Goal: Task Accomplishment & Management: Manage account settings

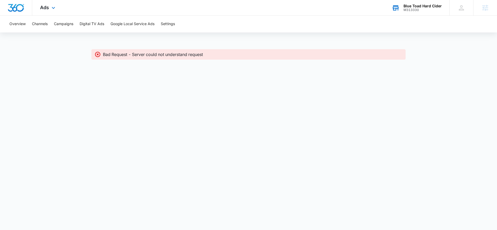
click at [418, 7] on div "Blue Toad Hard Cider" at bounding box center [422, 6] width 38 height 4
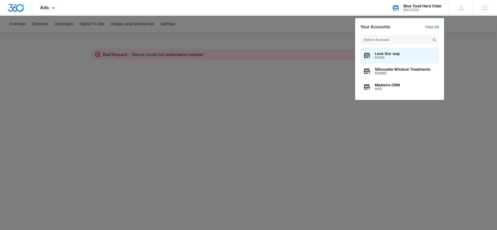
click at [368, 40] on input "text" at bounding box center [399, 40] width 79 height 10
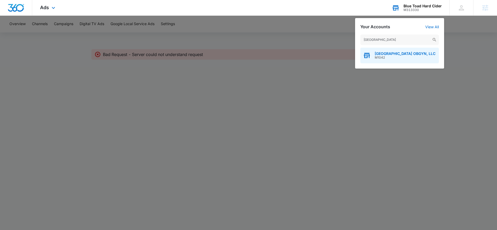
type input "[GEOGRAPHIC_DATA]"
click at [383, 53] on span "[GEOGRAPHIC_DATA] OBGYN, LLC" at bounding box center [405, 54] width 61 height 4
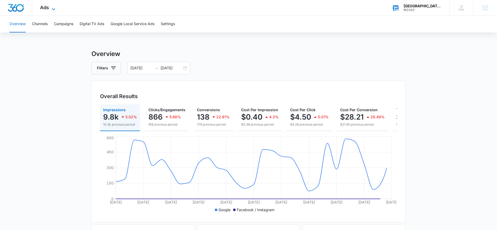
click at [55, 9] on icon at bounding box center [53, 9] width 6 height 6
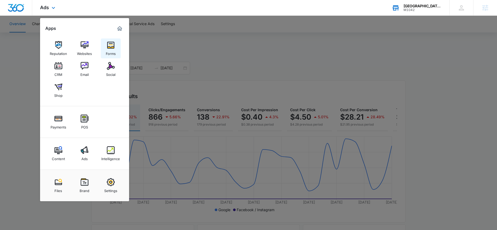
click at [109, 53] on div "Forms" at bounding box center [111, 52] width 10 height 7
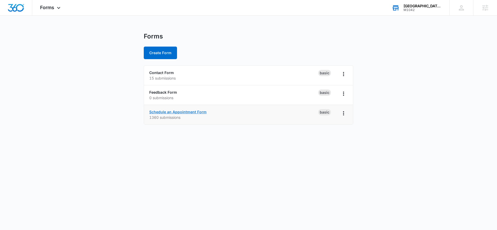
click at [158, 110] on link "Schedule an Appointment Form" at bounding box center [177, 112] width 57 height 4
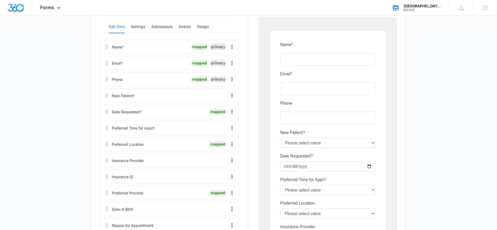
scroll to position [68, 0]
click at [232, 111] on icon "Overflow Menu" at bounding box center [232, 111] width 6 height 6
click at [222, 133] on div "Delete" at bounding box center [217, 134] width 11 height 4
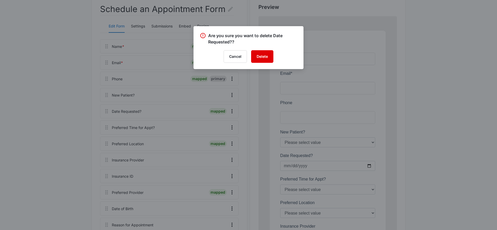
click at [256, 54] on button "Delete" at bounding box center [262, 56] width 22 height 13
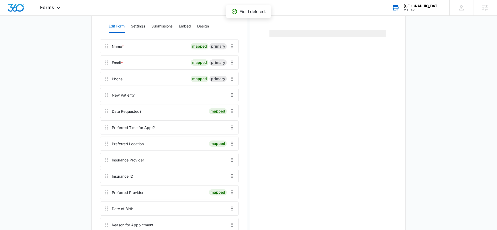
scroll to position [0, 0]
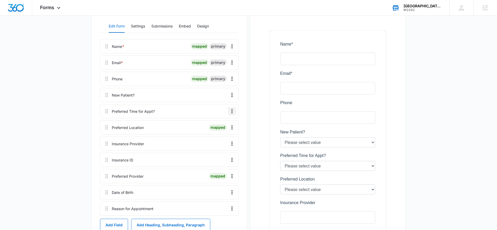
click at [233, 112] on icon "Overflow Menu" at bounding box center [232, 111] width 6 height 6
click at [219, 133] on div "Delete" at bounding box center [217, 134] width 11 height 4
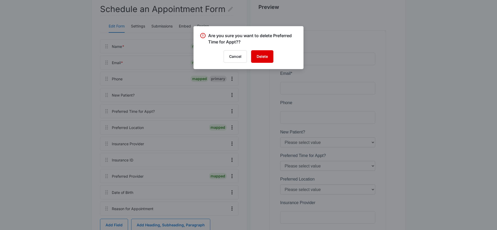
click at [262, 58] on button "Delete" at bounding box center [262, 56] width 22 height 13
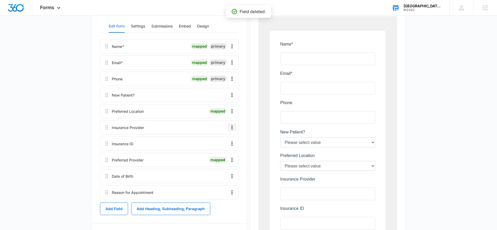
click at [232, 127] on icon "Overflow Menu" at bounding box center [232, 127] width 6 height 6
click at [219, 151] on div "Delete" at bounding box center [217, 150] width 11 height 4
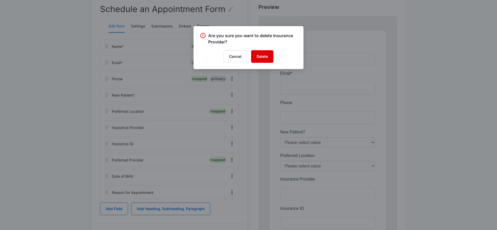
click at [259, 56] on button "Delete" at bounding box center [262, 56] width 22 height 13
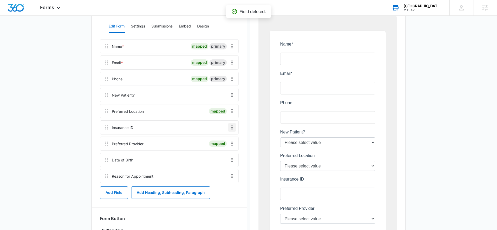
click at [230, 128] on icon "Overflow Menu" at bounding box center [232, 127] width 6 height 6
click at [216, 150] on div "Delete" at bounding box center [217, 150] width 11 height 4
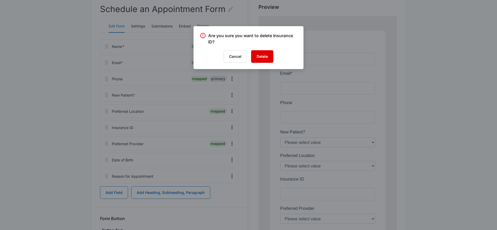
click at [266, 53] on button "Delete" at bounding box center [262, 56] width 22 height 13
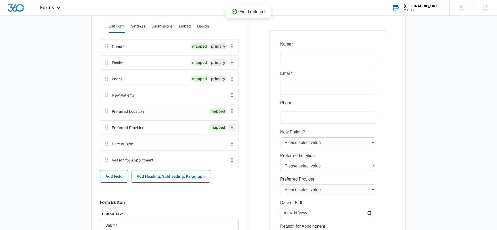
click at [231, 127] on icon "Overflow Menu" at bounding box center [232, 127] width 6 height 6
drag, startPoint x: 155, startPoint y: 140, endPoint x: 168, endPoint y: 141, distance: 12.3
click at [156, 140] on div at bounding box center [180, 144] width 90 height 14
click at [231, 142] on icon "Overflow Menu" at bounding box center [232, 144] width 6 height 6
click at [216, 165] on div "Delete" at bounding box center [217, 166] width 11 height 4
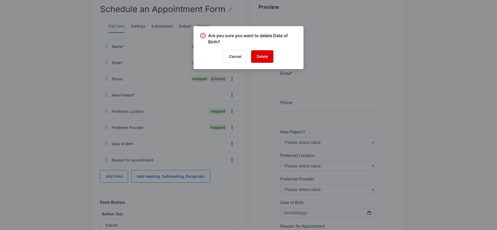
click at [265, 58] on button "Delete" at bounding box center [262, 56] width 22 height 13
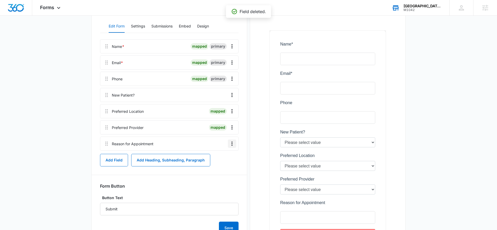
click at [231, 158] on div "Add Field Add Heading, Subheading, Paragraph" at bounding box center [169, 160] width 138 height 13
click at [232, 143] on icon "Overflow Menu" at bounding box center [232, 144] width 6 height 6
click at [224, 166] on button "Delete" at bounding box center [221, 166] width 30 height 8
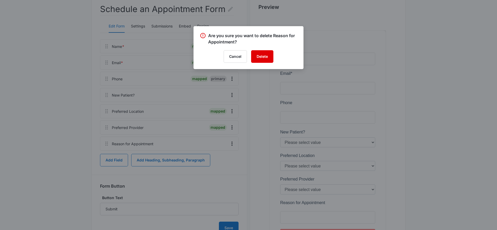
click at [266, 59] on button "Delete" at bounding box center [262, 56] width 22 height 13
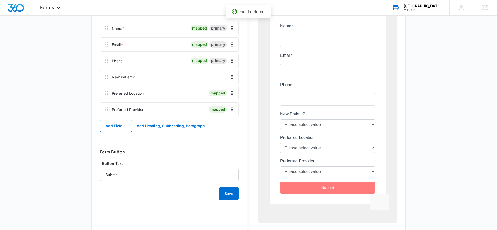
scroll to position [62, 0]
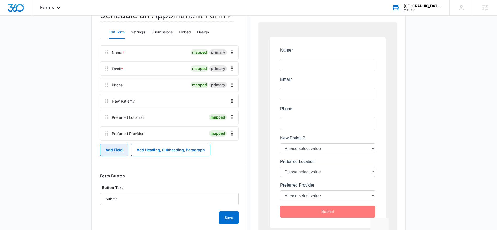
click at [118, 152] on button "Add Field" at bounding box center [114, 150] width 28 height 13
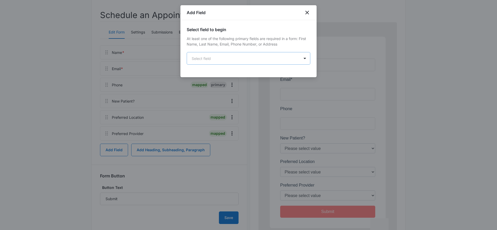
click at [210, 59] on body "Forms Apps Reputation Websites Forms CRM Email Social Shop Payments POS Content…" at bounding box center [248, 102] width 497 height 329
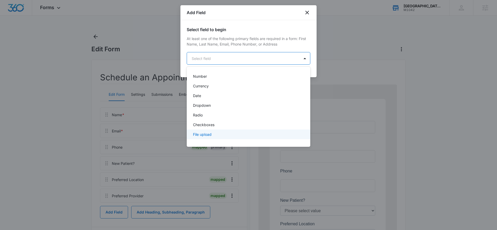
scroll to position [94, 0]
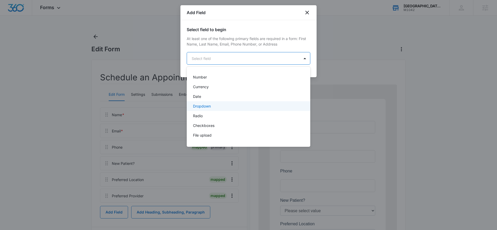
click at [202, 105] on p "Dropdown" at bounding box center [202, 105] width 18 height 5
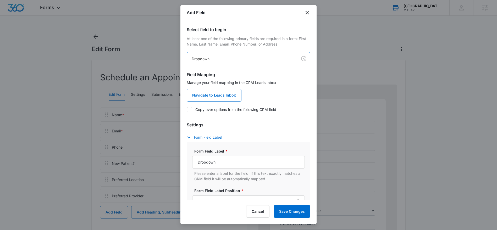
click at [189, 109] on icon at bounding box center [189, 109] width 5 height 5
click at [187, 109] on input "Copy over options from the following CRM field" at bounding box center [187, 109] width 0 height 0
checkbox input "true"
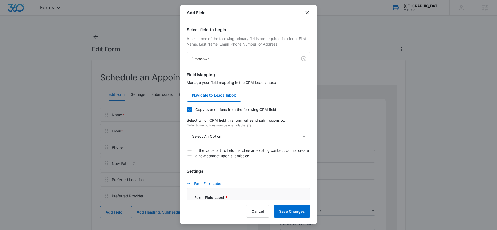
click at [220, 137] on select "Select An Option Select An Option Qualifying Status" at bounding box center [249, 136] width 124 height 13
click at [232, 58] on body "Forms Apps Reputation Websites Forms CRM Email Social Shop Payments POS Content…" at bounding box center [248, 164] width 497 height 329
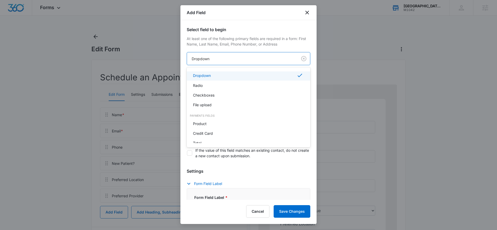
scroll to position [127, 0]
click at [212, 93] on p "Checkboxes" at bounding box center [203, 92] width 21 height 5
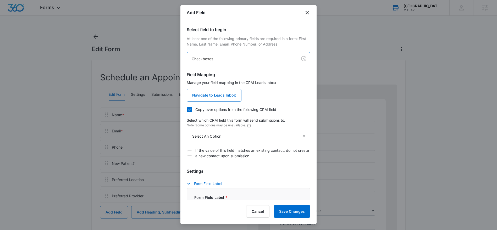
click at [216, 133] on select "Select An Option Select An Option" at bounding box center [249, 136] width 124 height 13
click at [303, 135] on select "Select An Option Select An Option" at bounding box center [249, 136] width 124 height 13
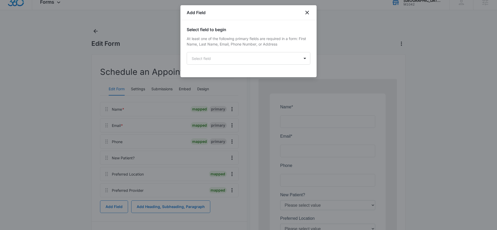
scroll to position [8, 0]
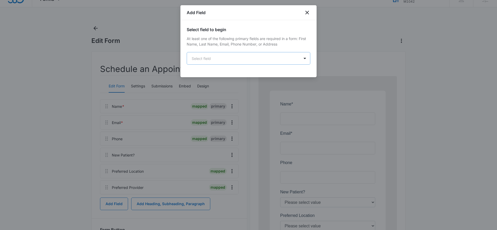
click at [275, 58] on body "Forms Apps Reputation Websites Forms CRM Email Social Shop Payments POS Content…" at bounding box center [248, 156] width 497 height 329
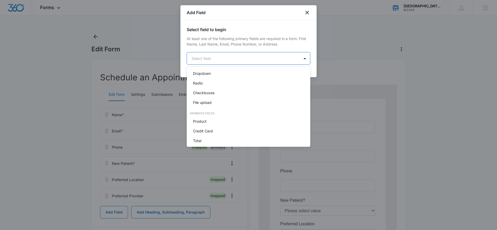
scroll to position [132, 0]
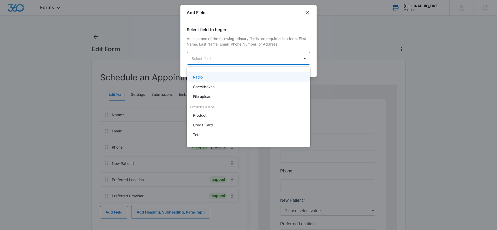
click at [307, 13] on div at bounding box center [248, 115] width 497 height 230
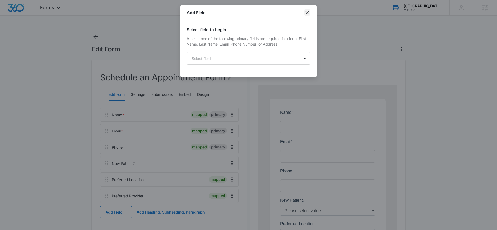
drag, startPoint x: 305, startPoint y: 14, endPoint x: 279, endPoint y: 27, distance: 29.5
click at [305, 14] on icon "close" at bounding box center [307, 13] width 4 height 4
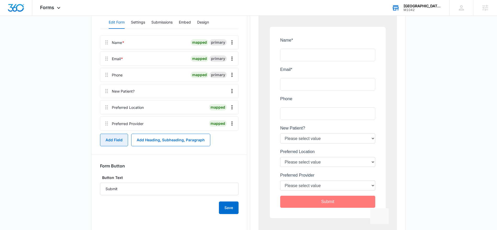
scroll to position [99, 0]
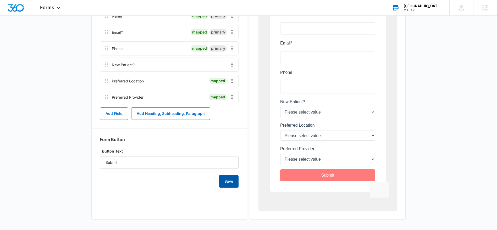
click at [228, 183] on button "Save" at bounding box center [229, 181] width 20 height 13
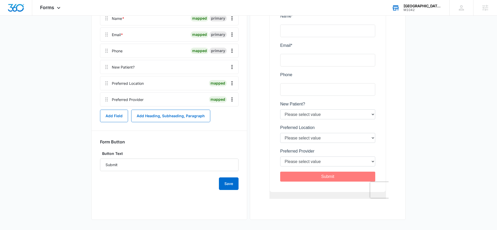
scroll to position [0, 0]
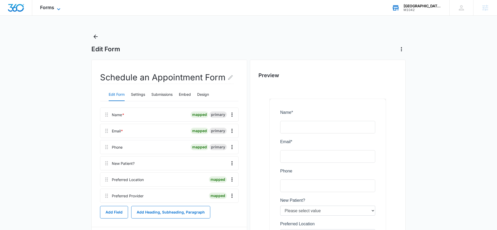
click at [56, 10] on icon at bounding box center [58, 9] width 6 height 6
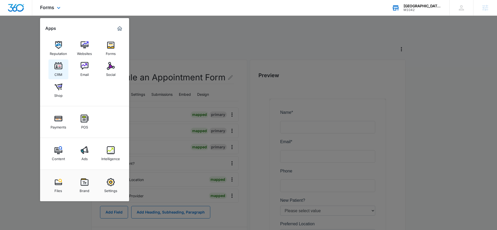
click at [60, 70] on div "CRM" at bounding box center [58, 73] width 8 height 7
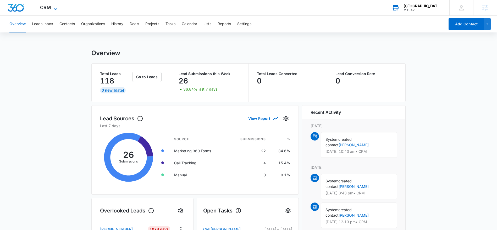
click at [57, 10] on icon at bounding box center [55, 9] width 6 height 6
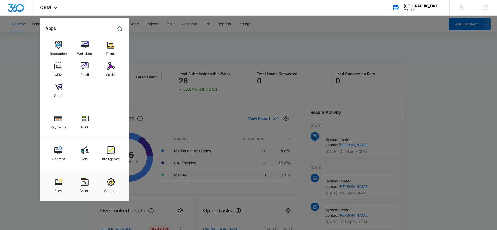
click at [147, 42] on div at bounding box center [248, 115] width 497 height 230
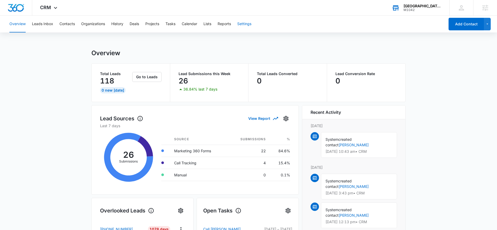
click at [243, 27] on button "Settings" at bounding box center [244, 24] width 14 height 17
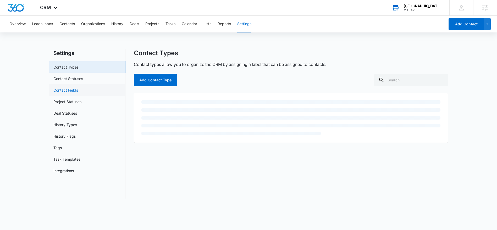
click at [64, 88] on link "Contact Fields" at bounding box center [65, 89] width 25 height 5
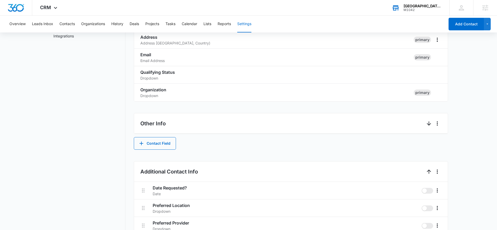
scroll to position [161, 0]
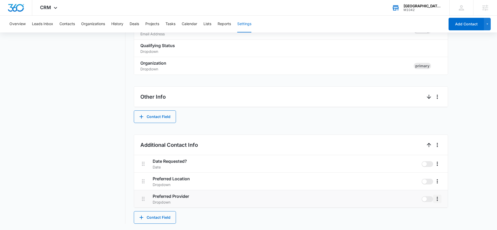
click at [437, 199] on icon "More" at bounding box center [437, 199] width 6 height 6
click at [441, 214] on div "Edit" at bounding box center [444, 214] width 11 height 4
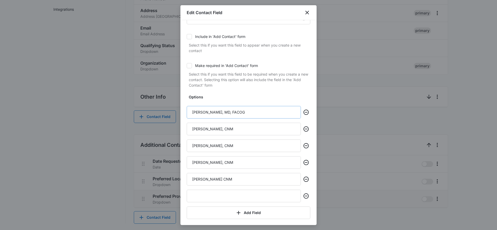
scroll to position [51, 0]
drag, startPoint x: 242, startPoint y: 109, endPoint x: 191, endPoint y: 110, distance: 50.8
click at [191, 110] on input "[PERSON_NAME], MD, FACOG" at bounding box center [244, 110] width 114 height 13
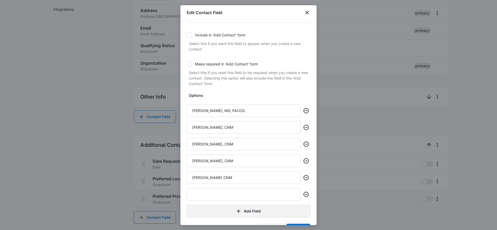
click at [237, 213] on icon "button" at bounding box center [238, 211] width 6 height 6
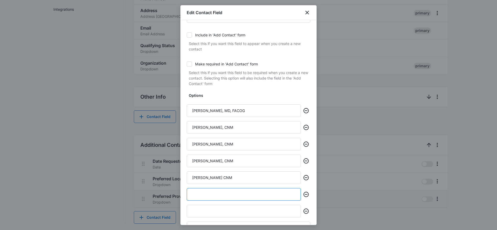
click at [197, 194] on input "text" at bounding box center [244, 194] width 114 height 13
paste input "[PERSON_NAME], MD, FACOG"
drag, startPoint x: 221, startPoint y: 194, endPoint x: 192, endPoint y: 191, distance: 29.0
click at [190, 193] on input "[PERSON_NAME], MD, FACOG" at bounding box center [244, 194] width 114 height 13
click at [250, 195] on input "[PERSON_NAME], MD, FACOG" at bounding box center [244, 194] width 114 height 13
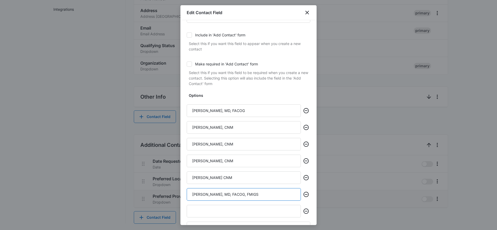
drag, startPoint x: 293, startPoint y: 196, endPoint x: 296, endPoint y: 190, distance: 6.2
click at [293, 187] on div "Options [PERSON_NAME], MD, [PERSON_NAME], CNM [PERSON_NAME], CNM [PERSON_NAME],…" at bounding box center [249, 164] width 124 height 142
type input "[PERSON_NAME], MD, FACOG, FMIGS"
click at [306, 210] on icon "Remove" at bounding box center [306, 211] width 6 height 6
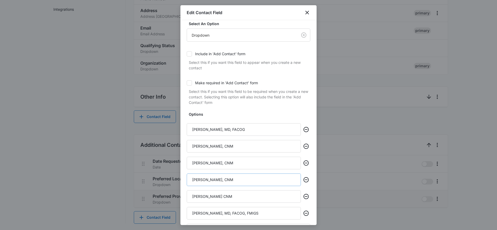
scroll to position [68, 0]
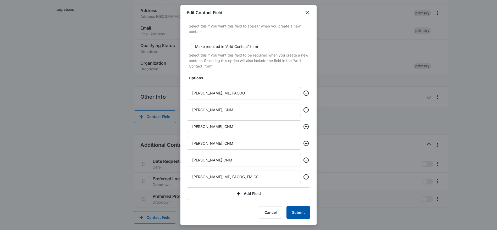
click at [291, 212] on button "Submit" at bounding box center [298, 212] width 24 height 13
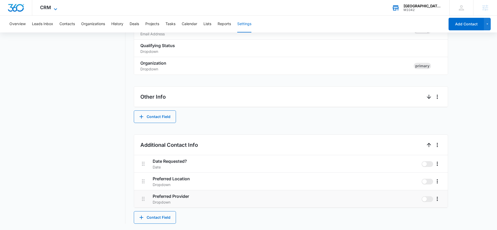
click at [56, 9] on icon at bounding box center [55, 9] width 6 height 6
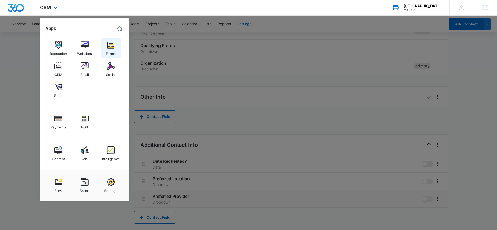
click at [106, 51] on div "Forms" at bounding box center [111, 52] width 10 height 7
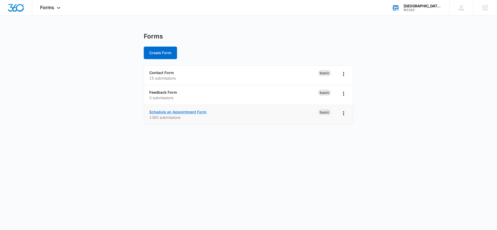
click at [166, 110] on link "Schedule an Appointment Form" at bounding box center [177, 112] width 57 height 4
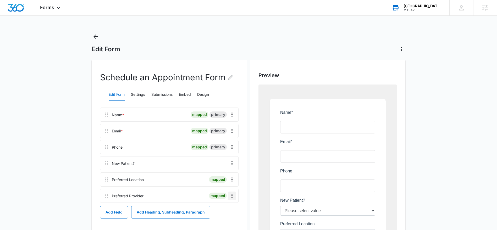
click at [231, 197] on icon "Overflow Menu" at bounding box center [232, 196] width 6 height 6
click at [220, 208] on button "Edit" at bounding box center [221, 211] width 30 height 8
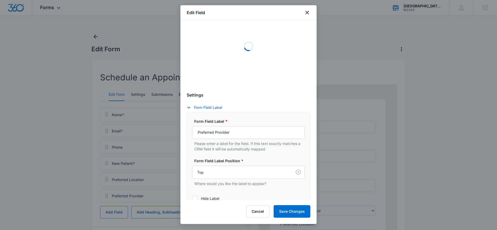
select select "198"
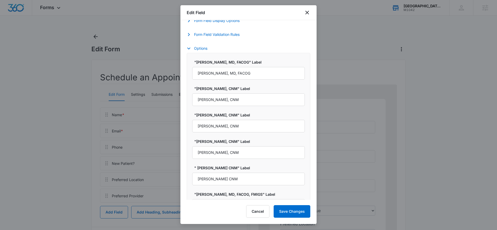
scroll to position [255, 0]
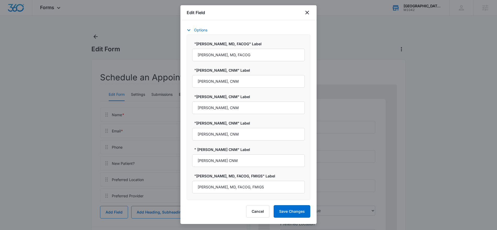
click at [290, 178] on label ""[PERSON_NAME], MD, FACOG, FMIGS" Label" at bounding box center [250, 175] width 113 height 5
click at [290, 181] on input "[PERSON_NAME], MD, FACOG, FMIGS" at bounding box center [248, 187] width 113 height 13
click at [190, 189] on div ""[PERSON_NAME], MD, FACOG" Label [PERSON_NAME], MD, FACOG "[PERSON_NAME], CNM" …" at bounding box center [249, 117] width 124 height 165
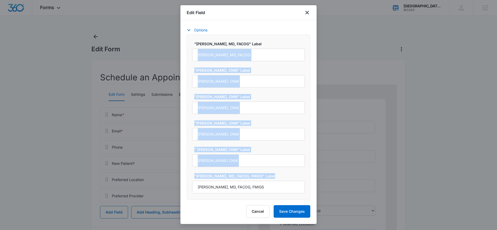
drag, startPoint x: 188, startPoint y: 188, endPoint x: 186, endPoint y: 55, distance: 133.2
click at [186, 55] on div "Field Mapping Manage your field mapping in the CRM Leads Inbox Navigate to Lead…" at bounding box center [248, 110] width 136 height 180
click at [197, 31] on button "Options" at bounding box center [200, 30] width 26 height 6
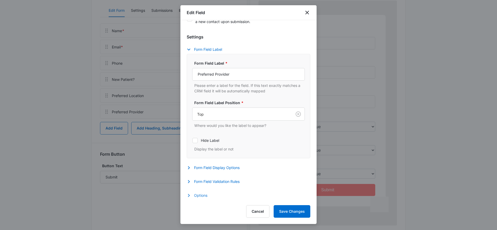
scroll to position [99, 0]
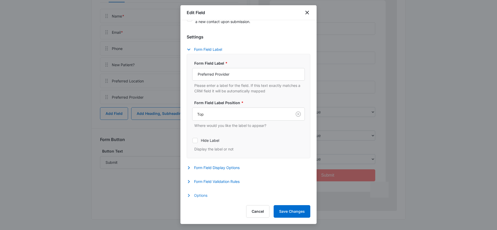
click at [200, 193] on button "Options" at bounding box center [200, 195] width 26 height 6
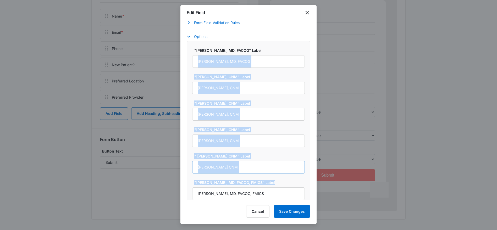
scroll to position [255, 0]
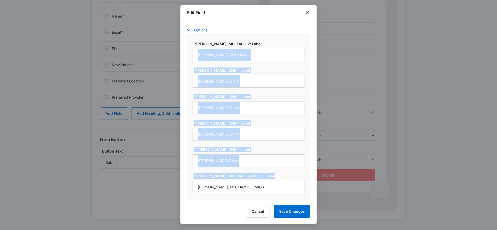
click at [287, 174] on label ""[PERSON_NAME], MD, FACOG, FMIGS" Label" at bounding box center [250, 175] width 113 height 5
click at [287, 181] on input "[PERSON_NAME], MD, FACOG, FMIGS" at bounding box center [248, 187] width 113 height 13
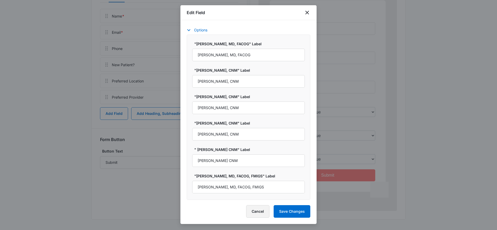
click at [255, 213] on button "Cancel" at bounding box center [257, 211] width 23 height 13
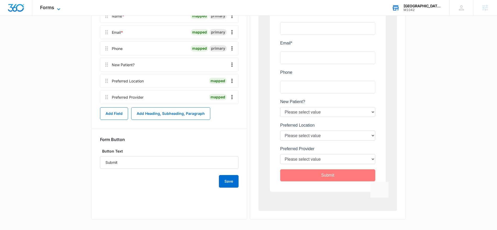
click at [53, 9] on span "Forms" at bounding box center [47, 7] width 14 height 5
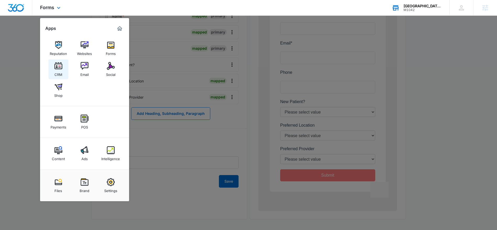
click at [56, 71] on div "CRM" at bounding box center [58, 73] width 8 height 7
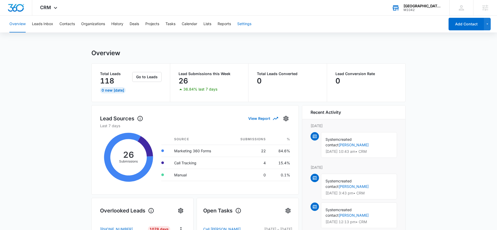
click at [248, 25] on button "Settings" at bounding box center [244, 24] width 14 height 17
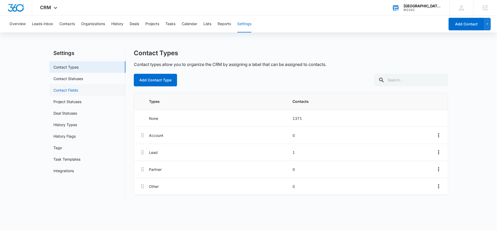
click at [74, 89] on link "Contact Fields" at bounding box center [65, 89] width 25 height 5
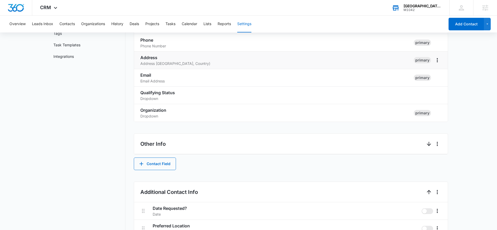
scroll to position [161, 0]
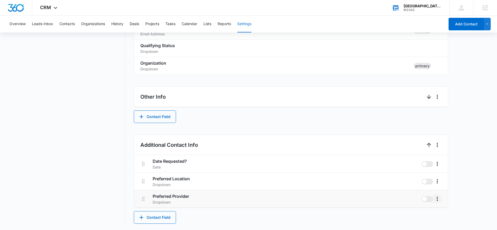
click at [438, 197] on icon "More" at bounding box center [437, 199] width 6 height 6
click at [445, 212] on div "Edit" at bounding box center [444, 214] width 11 height 4
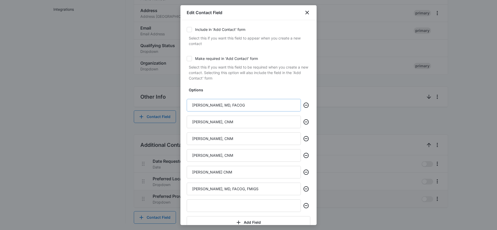
scroll to position [85, 0]
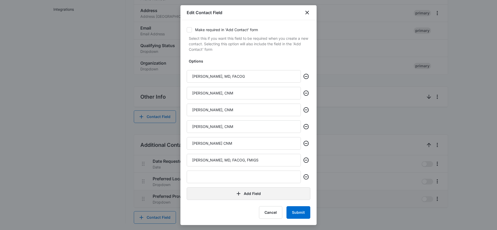
click at [255, 192] on button "Add Field" at bounding box center [249, 193] width 124 height 13
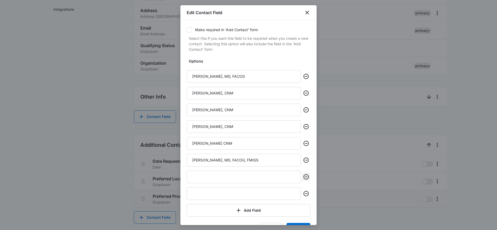
click at [305, 177] on icon "Remove" at bounding box center [306, 177] width 6 height 6
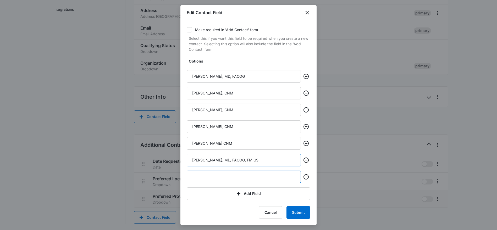
drag, startPoint x: 296, startPoint y: 179, endPoint x: 294, endPoint y: 156, distance: 23.4
click at [294, 156] on div "Options [PERSON_NAME], MD, [PERSON_NAME], CNM [PERSON_NAME], CNM [PERSON_NAME],…" at bounding box center [249, 129] width 124 height 142
drag, startPoint x: 185, startPoint y: 177, endPoint x: 185, endPoint y: 157, distance: 19.6
click at [185, 157] on div "Name Preferred Provider Select An Option Dropdown Include in 'Add Contact' form…" at bounding box center [248, 122] width 136 height 205
click at [307, 178] on icon "Remove" at bounding box center [306, 177] width 6 height 6
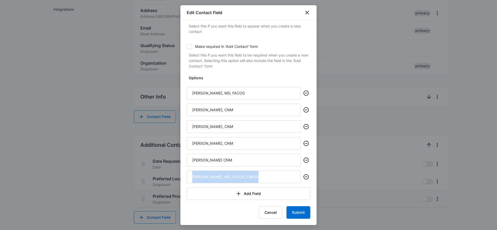
scroll to position [68, 0]
click at [273, 193] on button "Add Field" at bounding box center [249, 193] width 124 height 13
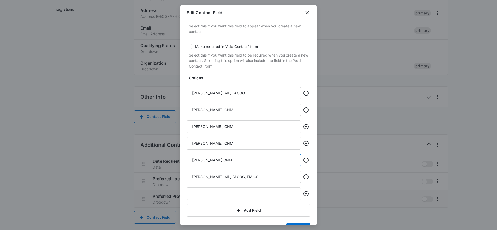
drag, startPoint x: 227, startPoint y: 159, endPoint x: 176, endPoint y: 157, distance: 50.8
click at [176, 157] on body "CRM Apps Reputation Websites Forms CRM Email Social Shop Payments POS Content A…" at bounding box center [248, 35] width 497 height 392
click at [192, 192] on input "text" at bounding box center [244, 193] width 114 height 13
paste input "[PERSON_NAME] CNM"
type input "[PERSON_NAME] CNM"
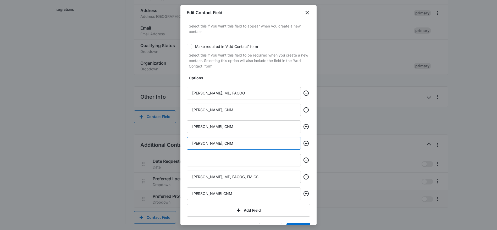
drag, startPoint x: 234, startPoint y: 144, endPoint x: 191, endPoint y: 141, distance: 43.1
click at [191, 141] on input "[PERSON_NAME], CNM" at bounding box center [244, 143] width 114 height 13
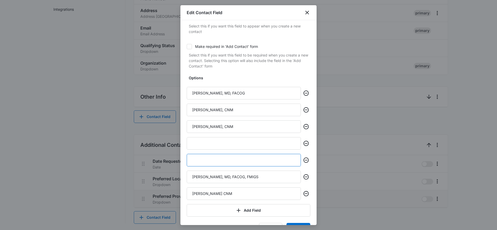
click at [197, 163] on input "text" at bounding box center [244, 160] width 114 height 13
paste input "[PERSON_NAME], CNM"
type input "[PERSON_NAME], CNM"
drag, startPoint x: 211, startPoint y: 125, endPoint x: 186, endPoint y: 125, distance: 25.1
click at [187, 125] on input "[PERSON_NAME], CNM" at bounding box center [244, 126] width 114 height 13
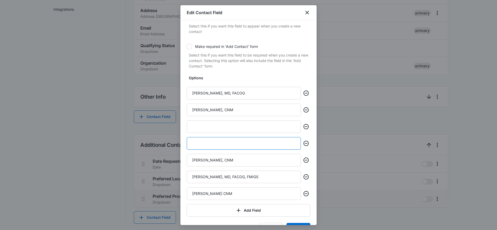
click at [193, 143] on input "text" at bounding box center [244, 143] width 114 height 13
paste input "[PERSON_NAME], CNM"
type input "[PERSON_NAME], CNM"
drag, startPoint x: 235, startPoint y: 112, endPoint x: 183, endPoint y: 108, distance: 52.5
click at [183, 108] on div "Name Preferred Provider Select An Option Dropdown Include in 'Add Contact' form…" at bounding box center [248, 122] width 136 height 205
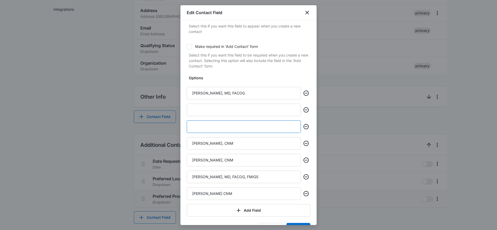
click at [194, 125] on input "text" at bounding box center [244, 126] width 114 height 13
paste input "[PERSON_NAME], CNM"
type input "[PERSON_NAME], CNM"
drag, startPoint x: 264, startPoint y: 177, endPoint x: 179, endPoint y: 173, distance: 84.4
click at [179, 173] on body "CRM Apps Reputation Websites Forms CRM Email Social Shop Payments POS Content A…" at bounding box center [248, 35] width 497 height 392
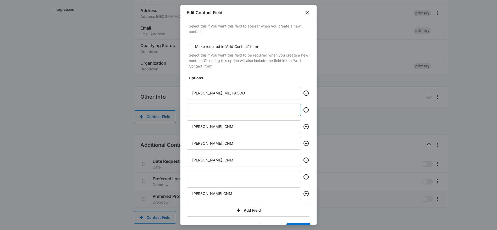
click at [209, 109] on input "text" at bounding box center [244, 110] width 114 height 13
paste input "[PERSON_NAME], MD, FACOG, FMIGS"
type input "[PERSON_NAME], MD, FACOG, FMIGS"
drag, startPoint x: 194, startPoint y: 188, endPoint x: 185, endPoint y: 188, distance: 9.4
click at [185, 188] on div "Name Preferred Provider Select An Option Dropdown Include in 'Add Contact' form…" at bounding box center [248, 122] width 136 height 205
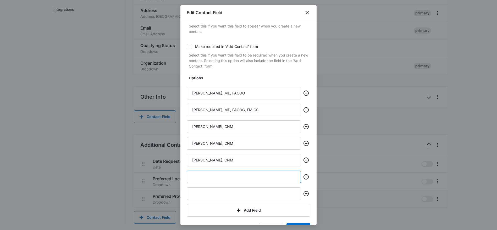
click at [196, 176] on input "text" at bounding box center [244, 177] width 114 height 13
paste input "[PERSON_NAME] CNM"
type input "[PERSON_NAME] CNM"
click at [306, 194] on icon "Remove" at bounding box center [306, 194] width 6 height 6
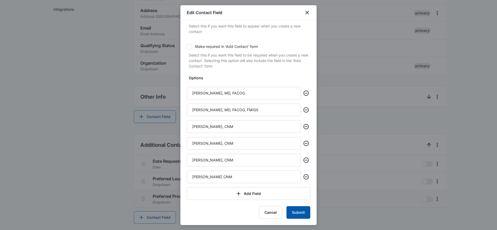
click at [297, 211] on button "Submit" at bounding box center [298, 212] width 24 height 13
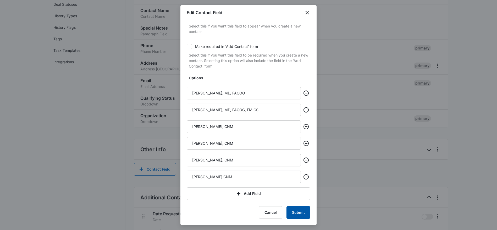
click at [295, 209] on button "Submit" at bounding box center [298, 212] width 24 height 13
click at [296, 211] on button "Submit" at bounding box center [298, 212] width 24 height 13
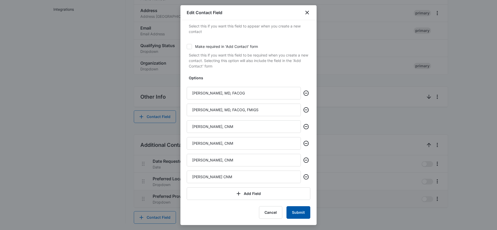
click at [292, 214] on button "Submit" at bounding box center [298, 212] width 24 height 13
click at [308, 13] on icon "close" at bounding box center [307, 12] width 6 height 6
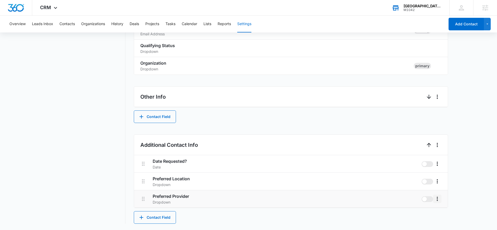
click at [437, 199] on icon "More" at bounding box center [437, 199] width 1 height 4
click at [444, 210] on button "Edit" at bounding box center [448, 214] width 30 height 8
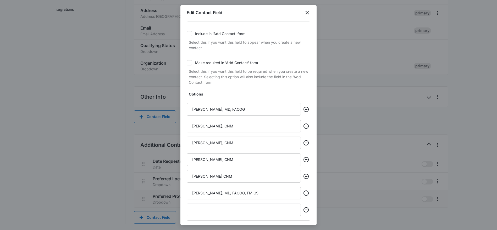
scroll to position [85, 0]
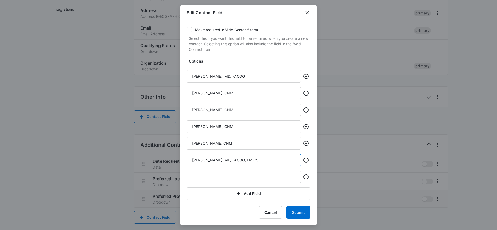
drag, startPoint x: 266, startPoint y: 160, endPoint x: 188, endPoint y: 160, distance: 78.0
click at [188, 160] on input "[PERSON_NAME], MD, FACOG, FMIGS" at bounding box center [244, 160] width 114 height 13
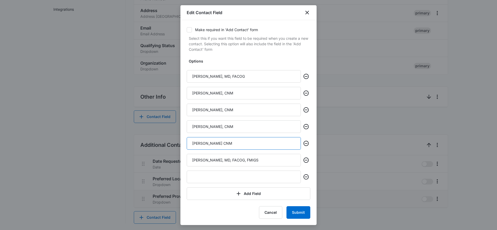
drag, startPoint x: 224, startPoint y: 141, endPoint x: 187, endPoint y: 140, distance: 37.5
click at [187, 140] on input "[PERSON_NAME] CNM" at bounding box center [244, 143] width 114 height 13
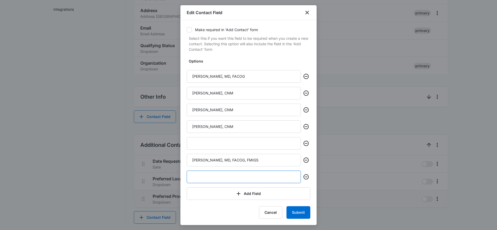
click at [199, 177] on input "text" at bounding box center [244, 177] width 114 height 13
paste input "[PERSON_NAME] CNM"
type input "[PERSON_NAME] CNM"
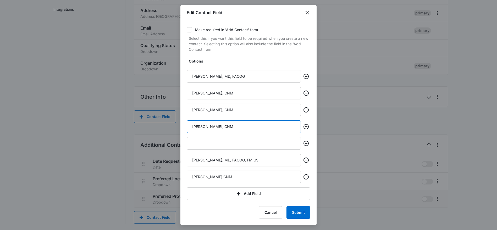
drag, startPoint x: 230, startPoint y: 127, endPoint x: 184, endPoint y: 126, distance: 46.3
click at [184, 126] on div "Name Preferred Provider Select An Option Dropdown Include in 'Add Contact' form…" at bounding box center [248, 122] width 136 height 205
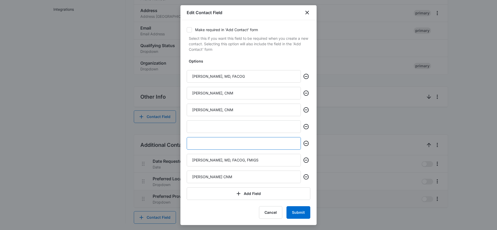
click at [191, 144] on input "text" at bounding box center [244, 143] width 114 height 13
paste input "[PERSON_NAME], CNM"
type input "[PERSON_NAME], CNM"
drag, startPoint x: 238, startPoint y: 110, endPoint x: 188, endPoint y: 110, distance: 49.2
click at [188, 110] on input "[PERSON_NAME], CNM" at bounding box center [244, 110] width 114 height 13
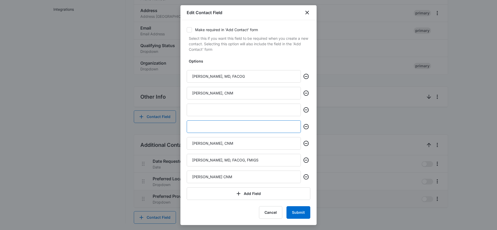
click at [195, 126] on input "text" at bounding box center [244, 126] width 114 height 13
paste input "[PERSON_NAME], CNM"
type input "[PERSON_NAME], CNM"
drag, startPoint x: 224, startPoint y: 93, endPoint x: 187, endPoint y: 92, distance: 37.2
click at [187, 92] on input "[PERSON_NAME], CNM" at bounding box center [244, 93] width 114 height 13
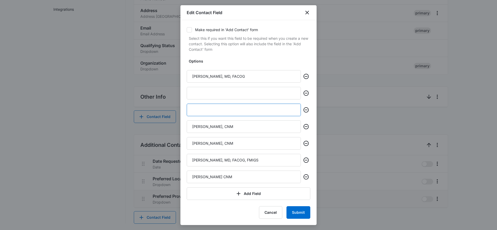
click at [202, 114] on input "text" at bounding box center [244, 110] width 114 height 13
paste input "[PERSON_NAME], CNM"
type input "[PERSON_NAME], CNM"
drag, startPoint x: 259, startPoint y: 160, endPoint x: 177, endPoint y: 159, distance: 82.5
click at [177, 159] on body "CRM Apps Reputation Websites Forms CRM Email Social Shop Payments POS Content A…" at bounding box center [248, 35] width 497 height 392
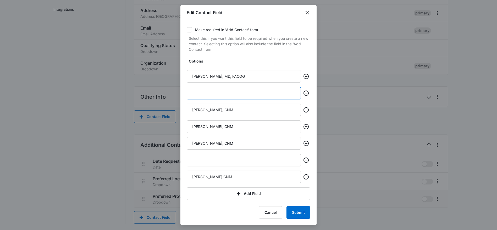
click at [197, 95] on input "text" at bounding box center [244, 93] width 114 height 13
paste input "[PERSON_NAME], MD, FACOG, FMIGS"
type input "[PERSON_NAME], MD, FACOG, FMIGS"
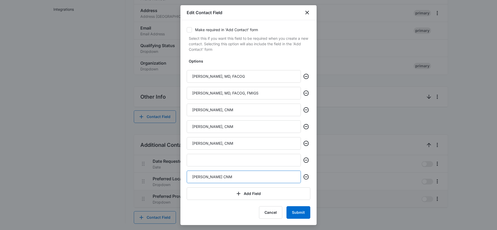
drag, startPoint x: 215, startPoint y: 175, endPoint x: 187, endPoint y: 174, distance: 28.8
click at [187, 174] on input "[PERSON_NAME] CNM" at bounding box center [244, 177] width 114 height 13
click at [198, 160] on input "text" at bounding box center [244, 160] width 114 height 13
paste input "[PERSON_NAME] CNM"
type input "[PERSON_NAME] CNM"
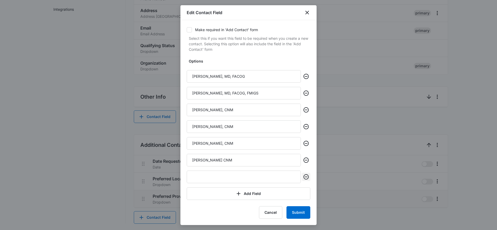
click at [308, 178] on icon "Remove" at bounding box center [306, 177] width 6 height 6
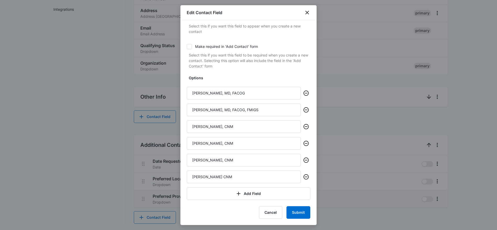
click at [233, 205] on form "Name Preferred Provider Select An Option Dropdown Include in 'Add Contact' form…" at bounding box center [249, 88] width 124 height 261
click at [236, 193] on icon "button" at bounding box center [238, 194] width 6 height 6
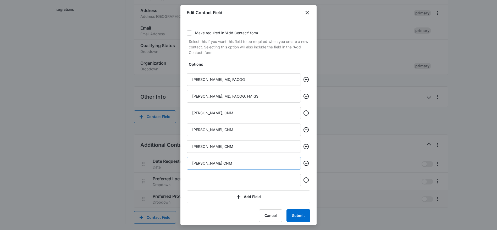
scroll to position [85, 0]
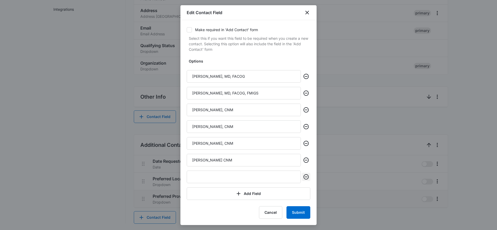
click at [305, 178] on icon "Remove" at bounding box center [306, 177] width 6 height 6
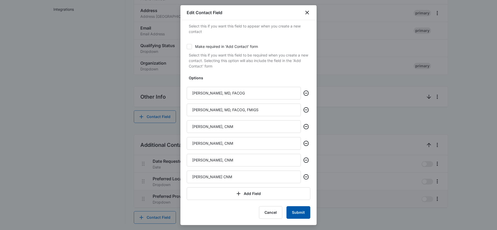
click at [297, 211] on button "Submit" at bounding box center [298, 212] width 24 height 13
click at [307, 11] on icon "close" at bounding box center [307, 12] width 6 height 6
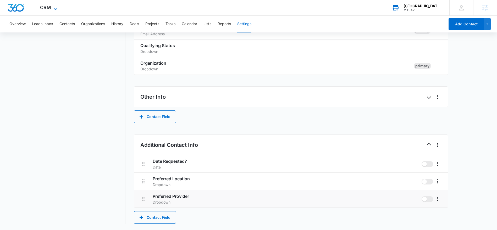
click at [56, 8] on icon at bounding box center [55, 9] width 6 height 6
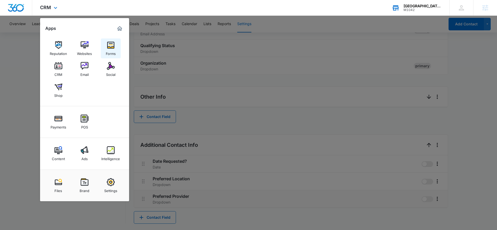
click at [110, 47] on img at bounding box center [111, 45] width 8 height 8
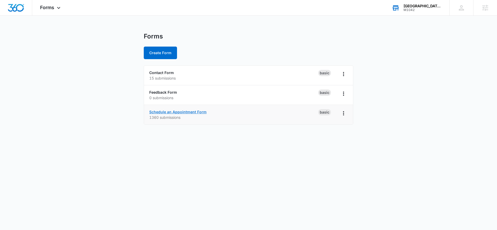
click at [160, 112] on link "Schedule an Appointment Form" at bounding box center [177, 112] width 57 height 4
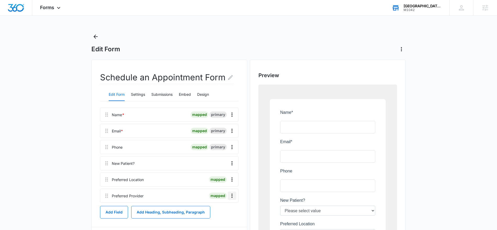
click at [231, 194] on icon "Overflow Menu" at bounding box center [232, 196] width 6 height 6
click at [228, 207] on button "Edit" at bounding box center [221, 211] width 30 height 8
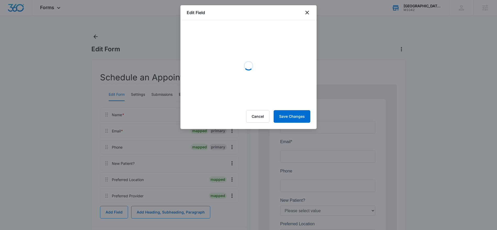
select select "198"
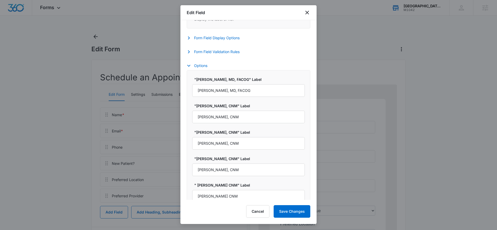
scroll to position [255, 0]
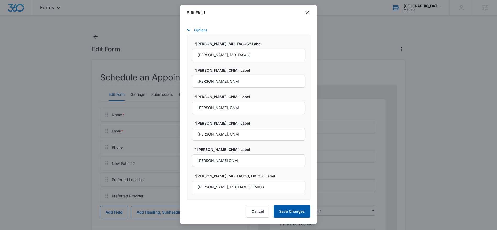
click at [277, 211] on button "Save Changes" at bounding box center [292, 211] width 37 height 13
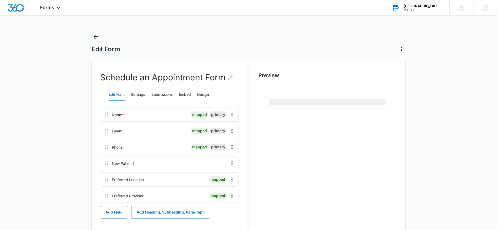
scroll to position [0, 0]
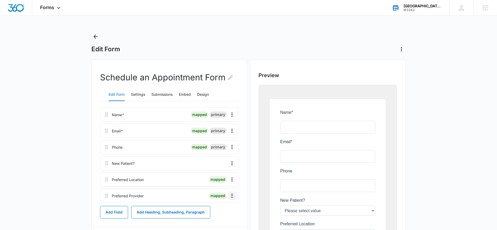
click at [231, 196] on icon "Overflow Menu" at bounding box center [232, 196] width 6 height 6
click at [220, 210] on div "Edit" at bounding box center [217, 211] width 11 height 4
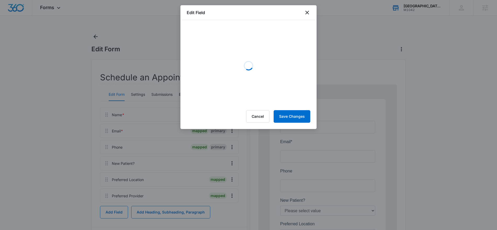
select select "198"
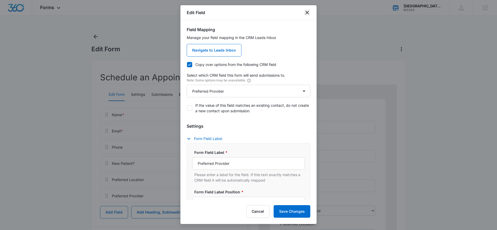
click at [305, 13] on icon "close" at bounding box center [307, 12] width 6 height 6
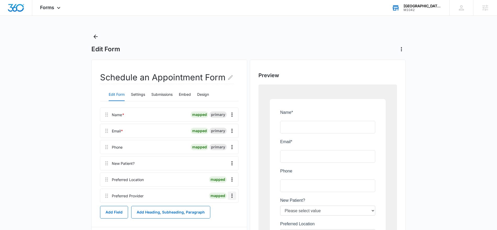
click at [233, 194] on icon "Overflow Menu" at bounding box center [232, 196] width 6 height 6
click at [216, 220] on div "Delete" at bounding box center [217, 218] width 11 height 4
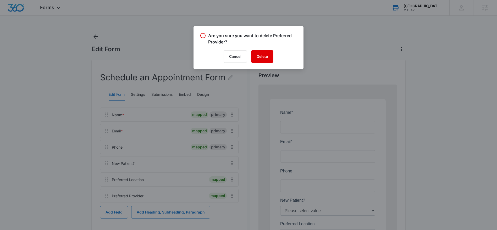
click at [261, 60] on button "Delete" at bounding box center [262, 56] width 22 height 13
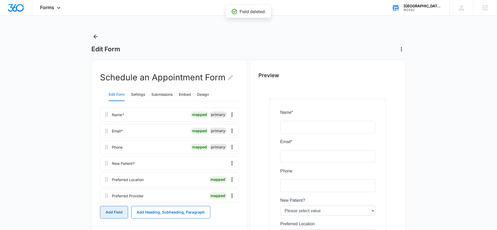
click at [118, 211] on button "Add Field" at bounding box center [114, 212] width 28 height 13
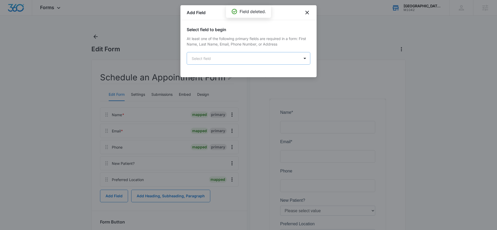
click at [223, 60] on body "Forms Apps Reputation Websites Forms CRM Email Social Shop Payments POS Content…" at bounding box center [248, 151] width 497 height 303
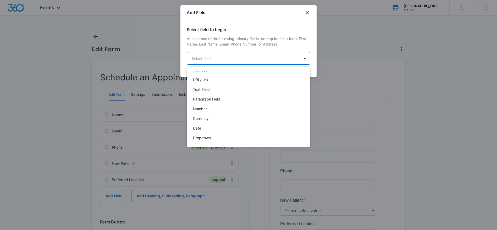
scroll to position [63, 0]
click at [205, 136] on p "Dropdown" at bounding box center [202, 136] width 18 height 5
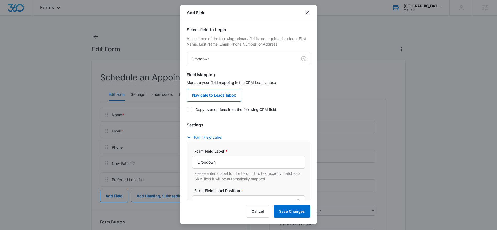
click at [192, 109] on icon at bounding box center [189, 109] width 5 height 5
click at [187, 109] on input "Copy over options from the following CRM field" at bounding box center [187, 109] width 0 height 0
checkbox input "true"
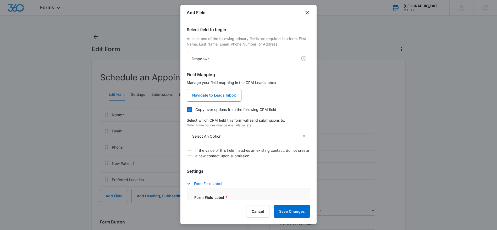
click at [211, 132] on select "Select An Option Select An Option Preferred Provider Qualifying Status" at bounding box center [249, 136] width 124 height 13
select select "198"
click at [187, 130] on select "Select An Option Select An Option Preferred Provider Qualifying Status" at bounding box center [249, 136] width 124 height 13
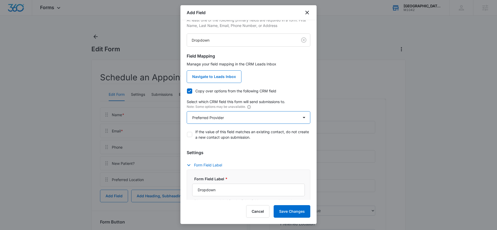
scroll to position [3, 0]
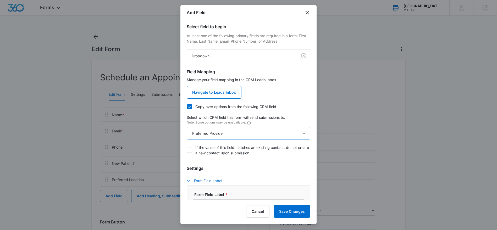
click at [240, 132] on select "Select An Option Select An Option Preferred Provider Qualifying Status" at bounding box center [249, 133] width 124 height 13
click at [187, 127] on select "Select An Option Select An Option Preferred Provider Qualifying Status" at bounding box center [249, 133] width 124 height 13
click at [283, 209] on button "Save Changes" at bounding box center [292, 211] width 37 height 13
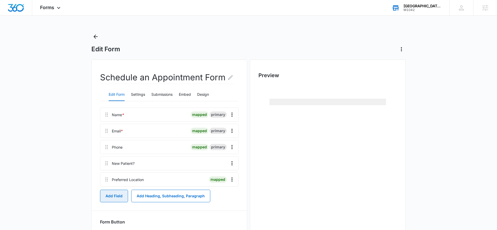
scroll to position [0, 0]
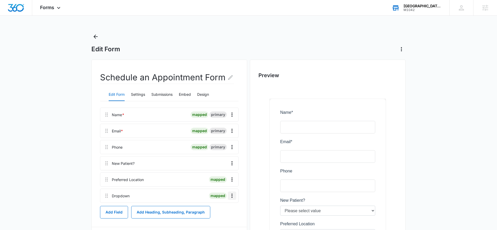
click at [231, 196] on icon "Overflow Menu" at bounding box center [232, 196] width 6 height 6
click at [225, 210] on button "Edit" at bounding box center [221, 211] width 30 height 8
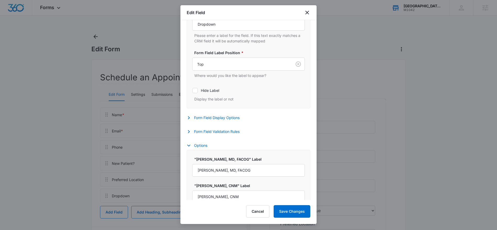
select select "198"
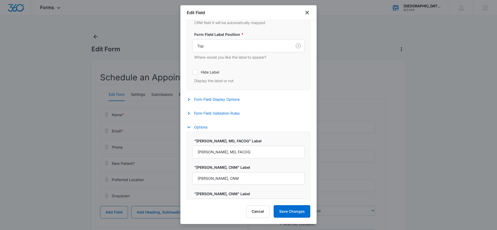
scroll to position [158, 0]
click at [261, 208] on button "Cancel" at bounding box center [257, 211] width 23 height 13
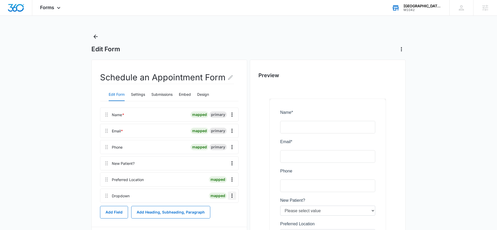
click at [232, 196] on icon "Overflow Menu" at bounding box center [231, 196] width 1 height 4
click at [219, 216] on div "Delete" at bounding box center [217, 218] width 11 height 4
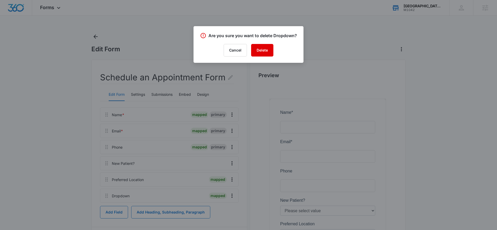
click at [266, 54] on button "Delete" at bounding box center [262, 50] width 22 height 13
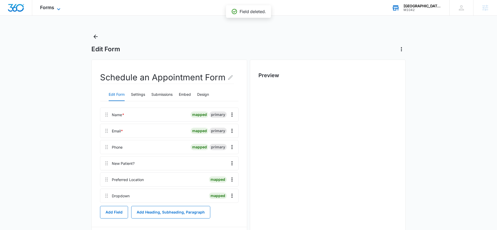
click at [59, 7] on icon at bounding box center [58, 9] width 6 height 6
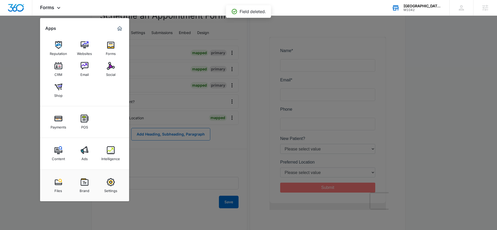
scroll to position [73, 0]
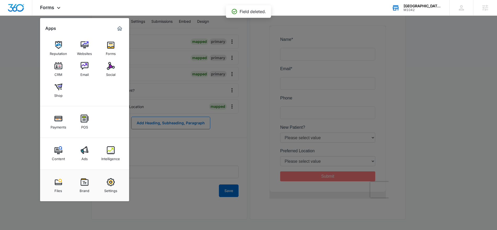
click at [230, 187] on div at bounding box center [248, 115] width 497 height 230
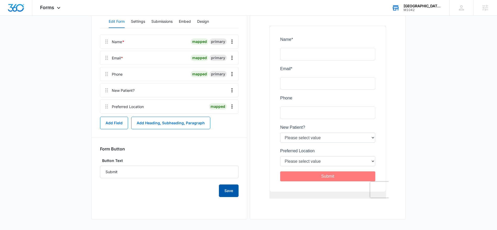
click at [230, 191] on button "Save" at bounding box center [229, 191] width 20 height 13
click at [58, 8] on icon at bounding box center [58, 9] width 6 height 6
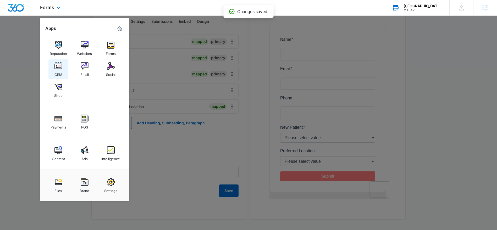
click at [58, 71] on div "CRM" at bounding box center [58, 73] width 8 height 7
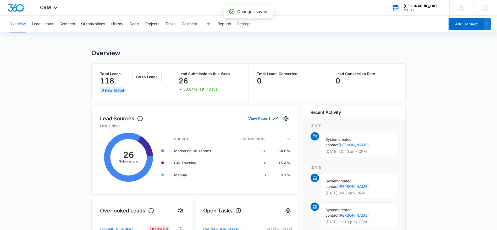
click at [240, 23] on button "Settings" at bounding box center [244, 24] width 14 height 17
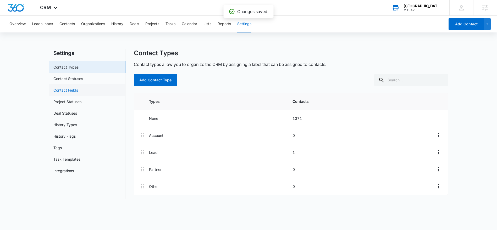
click at [75, 90] on link "Contact Fields" at bounding box center [65, 89] width 25 height 5
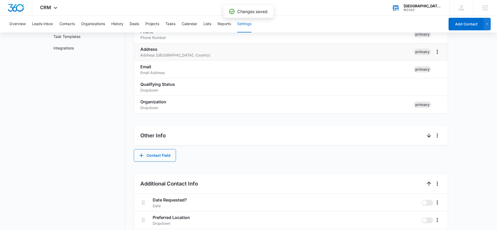
scroll to position [161, 0]
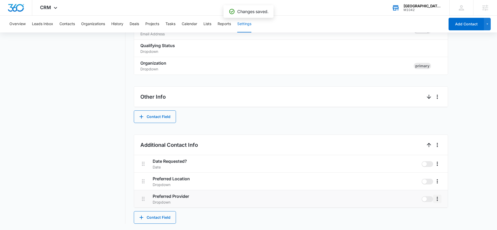
click at [438, 199] on icon "More" at bounding box center [437, 199] width 6 height 6
click at [441, 212] on div "Edit" at bounding box center [444, 214] width 11 height 4
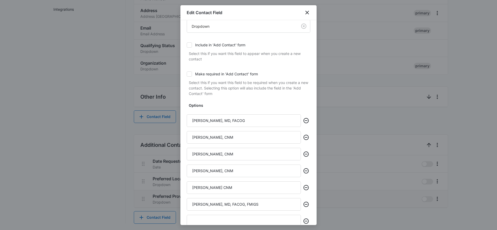
scroll to position [42, 0]
click at [307, 137] on icon "Remove" at bounding box center [306, 136] width 6 height 6
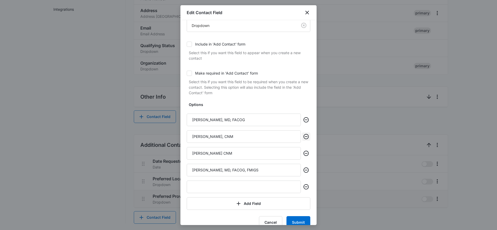
click at [307, 137] on icon "Remove" at bounding box center [306, 136] width 6 height 6
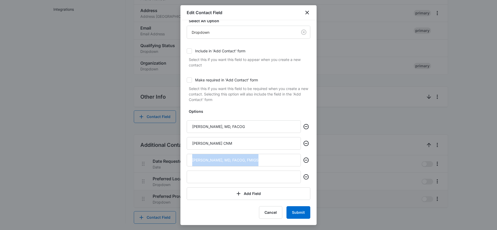
click at [307, 137] on div "[PERSON_NAME] CNM" at bounding box center [249, 143] width 124 height 13
click at [307, 143] on icon "Remove" at bounding box center [305, 143] width 5 height 5
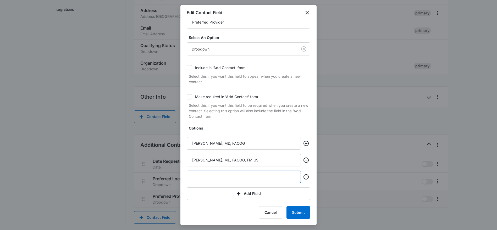
click at [289, 176] on input "text" at bounding box center [244, 177] width 114 height 13
type input "[PERSON_NAME], CNM"
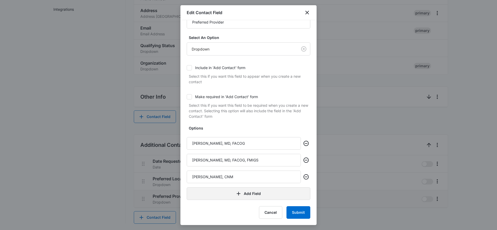
click at [247, 196] on button "Add Field" at bounding box center [249, 193] width 124 height 13
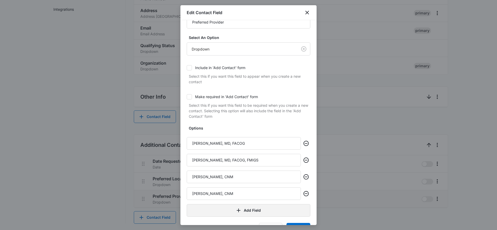
type input "[PERSON_NAME], CNM"
click at [246, 213] on button "Add Field" at bounding box center [249, 210] width 124 height 13
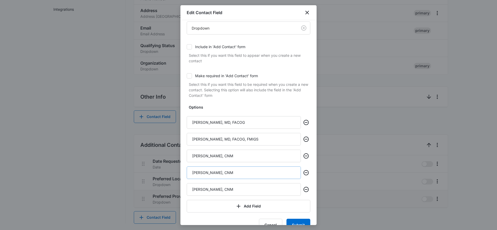
scroll to position [52, 0]
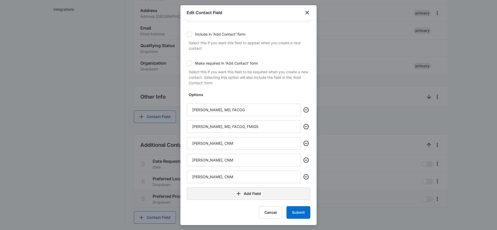
type input "[PERSON_NAME], CNM"
click at [247, 196] on button "Add Field" at bounding box center [249, 193] width 124 height 13
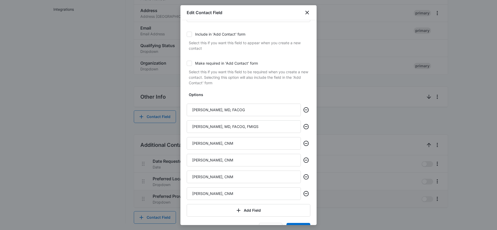
scroll to position [68, 0]
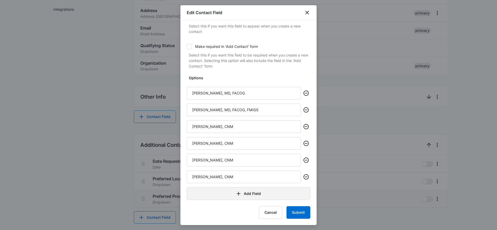
type input "[PERSON_NAME], CNM"
click at [261, 190] on button "Add Field" at bounding box center [249, 193] width 124 height 13
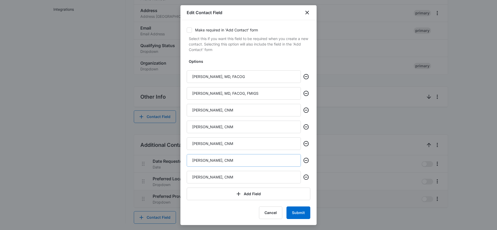
scroll to position [85, 0]
type input "[PERSON_NAME], CNM"
click at [302, 214] on button "Submit" at bounding box center [298, 212] width 24 height 13
click at [298, 215] on button "Submit" at bounding box center [298, 212] width 24 height 13
click at [298, 210] on button "Submit" at bounding box center [298, 212] width 24 height 13
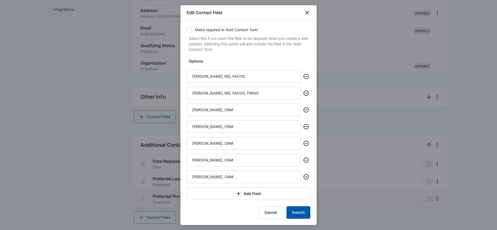
scroll to position [0, 0]
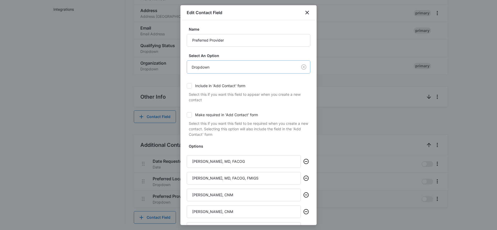
click at [261, 64] on body "CRM Apps Reputation Websites Forms CRM Email Social Shop Payments POS Content A…" at bounding box center [248, 35] width 497 height 392
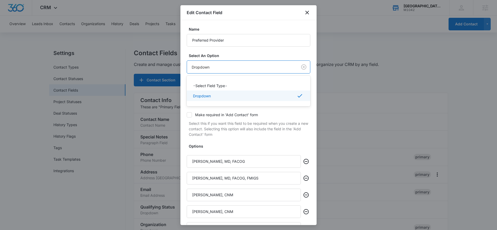
click at [261, 64] on div at bounding box center [248, 115] width 497 height 230
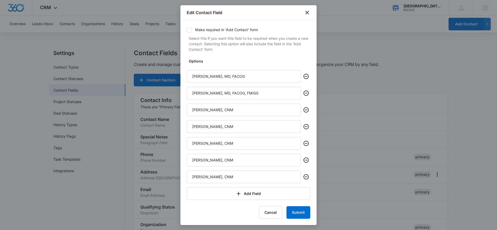
scroll to position [161, 0]
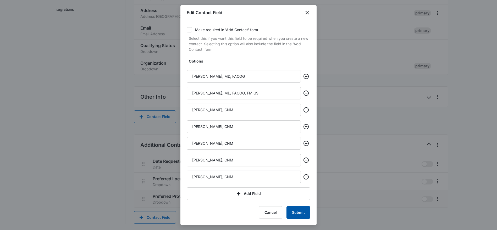
click at [297, 213] on button "Submit" at bounding box center [298, 212] width 24 height 13
click at [261, 198] on button "Add Field" at bounding box center [249, 193] width 124 height 13
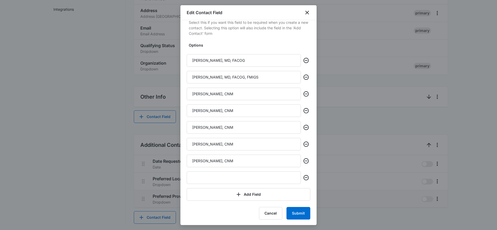
scroll to position [102, 0]
click at [294, 215] on button "Submit" at bounding box center [298, 212] width 24 height 13
click at [306, 177] on icon "Remove" at bounding box center [305, 176] width 5 height 5
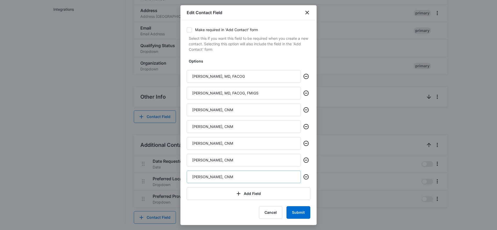
scroll to position [85, 0]
click at [232, 207] on div "Cancel Submit" at bounding box center [249, 212] width 124 height 13
click at [295, 211] on button "Submit" at bounding box center [298, 212] width 24 height 13
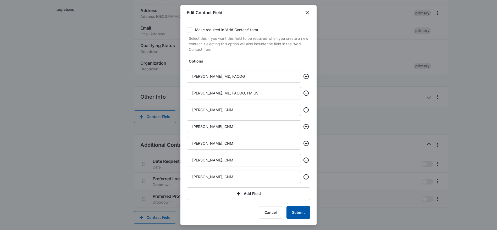
click at [295, 211] on button "Submit" at bounding box center [298, 212] width 24 height 13
click at [305, 211] on button "Submit" at bounding box center [298, 212] width 24 height 13
click at [299, 207] on button "Submit" at bounding box center [298, 212] width 24 height 13
click at [299, 209] on button "Submit" at bounding box center [298, 212] width 24 height 13
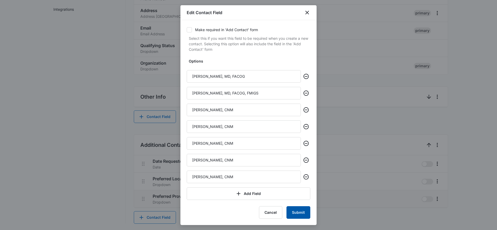
click at [299, 209] on button "Submit" at bounding box center [298, 212] width 24 height 13
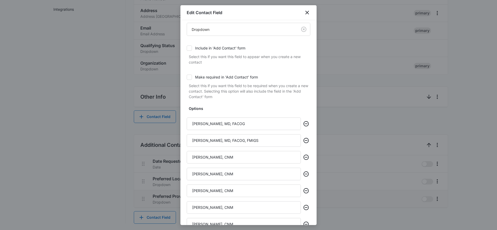
scroll to position [0, 0]
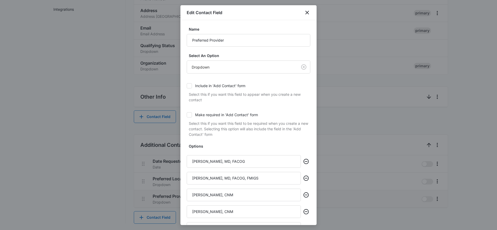
click at [190, 116] on icon at bounding box center [189, 115] width 5 height 5
click at [187, 115] on input "Make required in 'Add Contact' form" at bounding box center [187, 115] width 0 height 0
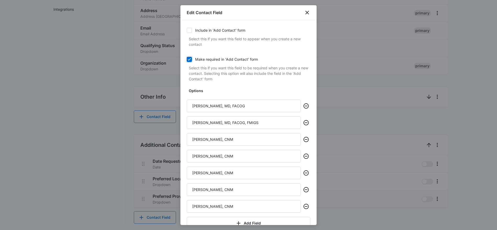
scroll to position [85, 0]
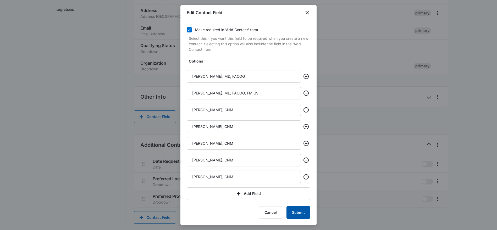
click at [292, 213] on button "Submit" at bounding box center [298, 212] width 24 height 13
click at [301, 212] on button "Submit" at bounding box center [298, 212] width 24 height 13
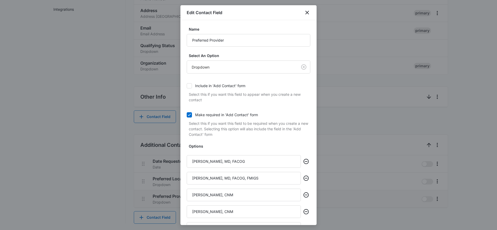
click at [188, 115] on icon at bounding box center [189, 115] width 3 height 2
click at [187, 115] on input "Make required in 'Add Contact' form" at bounding box center [187, 115] width 0 height 0
click at [189, 85] on icon at bounding box center [189, 85] width 5 height 5
click at [187, 86] on input "Include in 'Add Contact' form" at bounding box center [187, 86] width 0 height 0
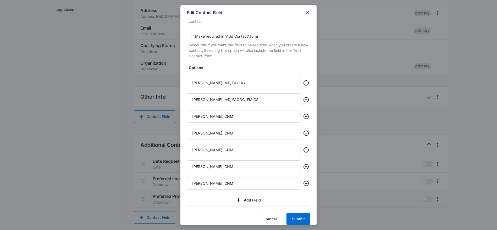
scroll to position [85, 0]
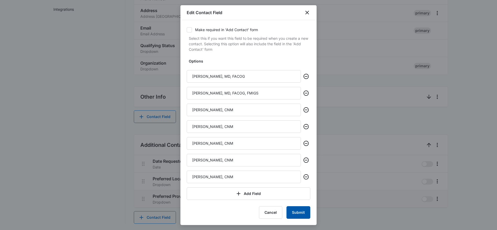
click at [293, 213] on button "Submit" at bounding box center [298, 212] width 24 height 13
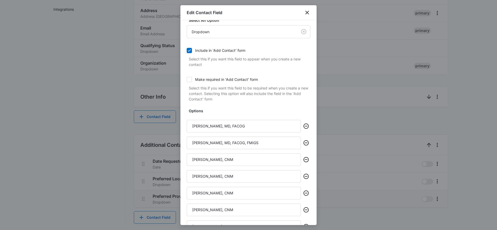
scroll to position [0, 0]
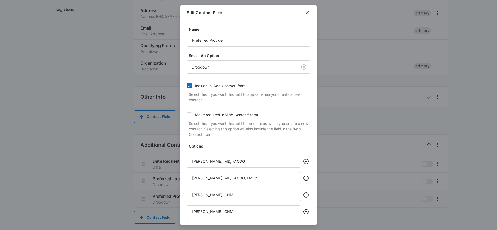
click at [189, 84] on icon at bounding box center [189, 85] width 5 height 5
click at [187, 86] on input "Include in 'Add Contact' form" at bounding box center [187, 86] width 0 height 0
click at [225, 41] on input "Preferred Provider" at bounding box center [249, 40] width 124 height 13
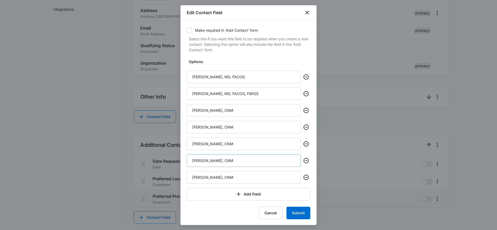
scroll to position [85, 0]
type input "Preferred Provid"
click at [295, 215] on button "Submit" at bounding box center [298, 212] width 24 height 13
click at [296, 212] on button "Submit" at bounding box center [298, 212] width 24 height 13
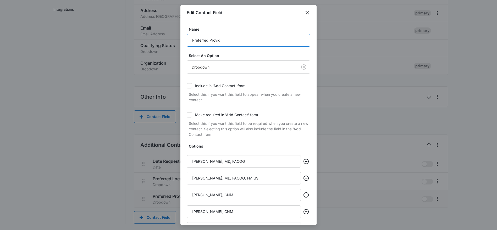
click at [221, 38] on input "Preferred Provid" at bounding box center [249, 40] width 124 height 13
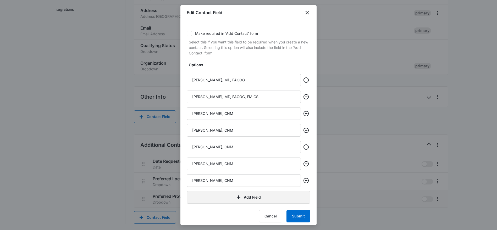
scroll to position [85, 0]
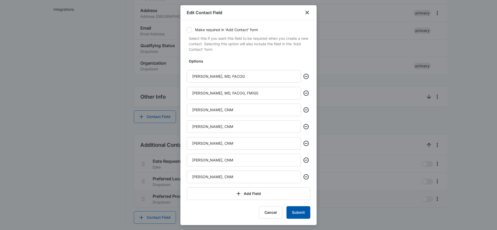
type input "Preferred Provider"
click at [291, 213] on button "Submit" at bounding box center [298, 212] width 24 height 13
click at [308, 13] on icon "close" at bounding box center [307, 12] width 6 height 6
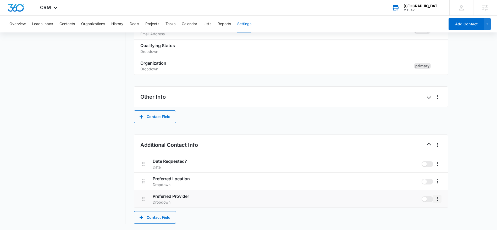
click at [438, 200] on icon "More" at bounding box center [437, 199] width 6 height 6
click at [443, 213] on div "Edit" at bounding box center [444, 214] width 11 height 4
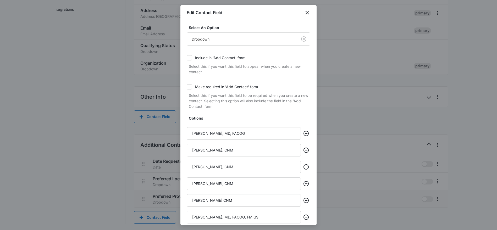
scroll to position [0, 0]
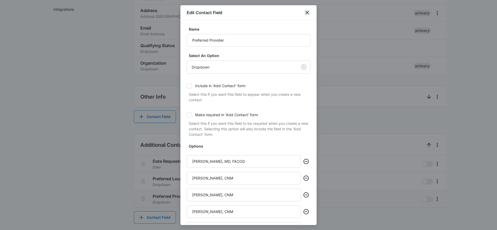
click at [308, 11] on icon "close" at bounding box center [307, 12] width 6 height 6
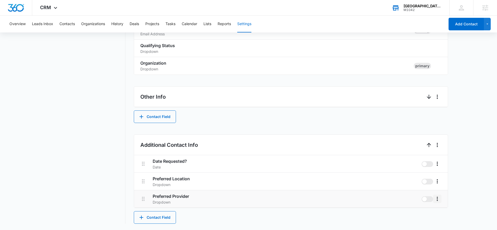
click at [438, 198] on icon "More" at bounding box center [437, 199] width 6 height 6
click at [442, 221] on div "Delete" at bounding box center [444, 222] width 11 height 4
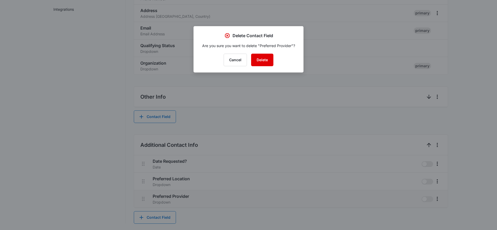
click at [264, 61] on button "Delete" at bounding box center [262, 60] width 22 height 13
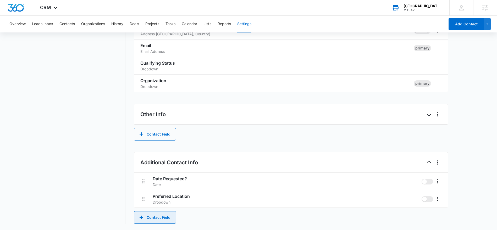
click at [163, 220] on button "Contact Field" at bounding box center [155, 217] width 42 height 13
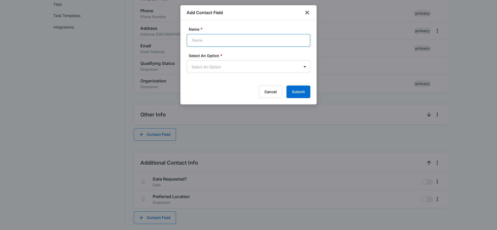
click at [220, 41] on input "Name *" at bounding box center [249, 40] width 124 height 13
type input "Preferred Provider"
click at [222, 68] on body "CRM Apps Reputation Websites Forms CRM Email Social Shop Payments POS Content A…" at bounding box center [248, 43] width 497 height 374
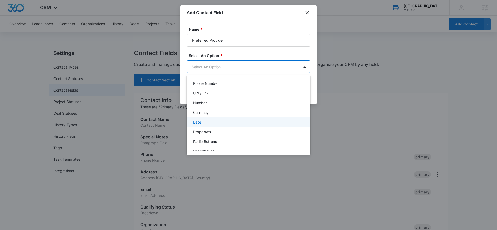
scroll to position [41, 0]
click at [207, 132] on p "Dropdown" at bounding box center [202, 130] width 18 height 5
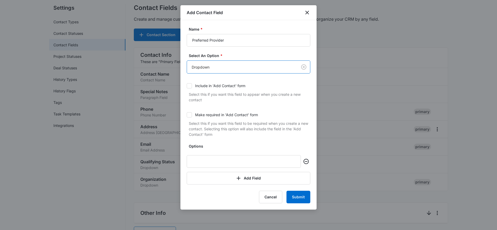
scroll to position [54, 0]
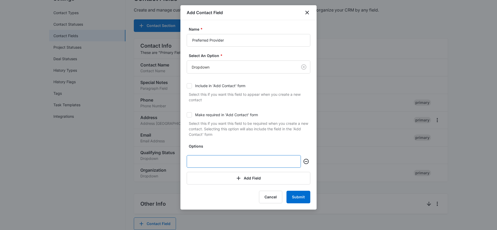
click at [199, 159] on input "text" at bounding box center [244, 161] width 114 height 13
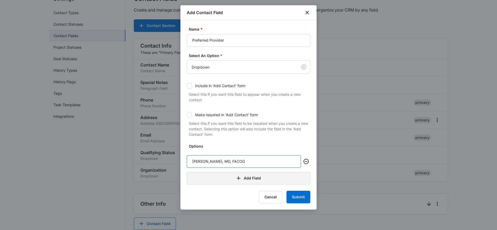
type input "[PERSON_NAME], MD, FACOG"
click at [229, 174] on button "Add Field" at bounding box center [249, 178] width 124 height 13
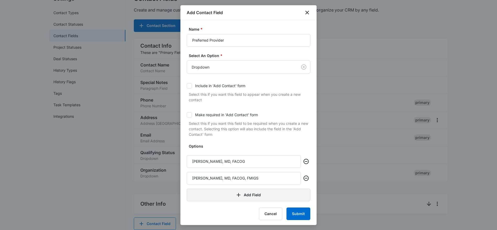
type input "[PERSON_NAME], MD, FACOG, FMIGS"
click at [234, 192] on button "Add Field" at bounding box center [249, 195] width 124 height 13
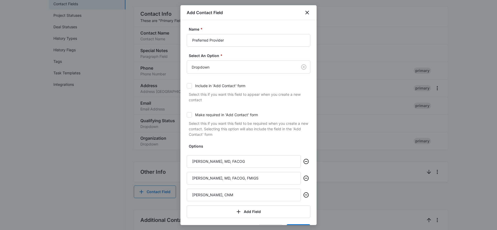
scroll to position [92, 0]
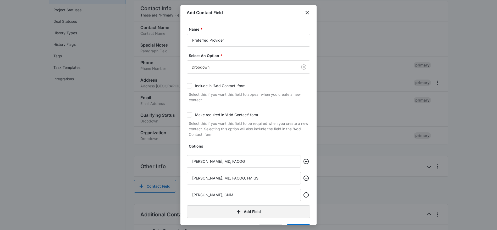
click at [245, 209] on button "Add Field" at bounding box center [249, 211] width 124 height 13
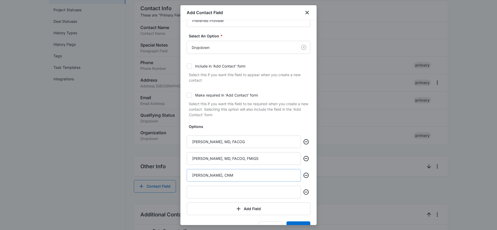
scroll to position [35, 0]
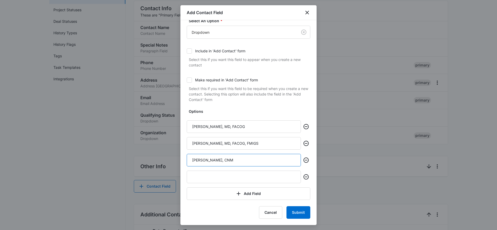
click at [204, 158] on input "[PERSON_NAME], CNM" at bounding box center [244, 160] width 114 height 13
type input "[PERSON_NAME], CNM"
click at [201, 176] on input "text" at bounding box center [244, 177] width 114 height 13
click at [192, 177] on input "text" at bounding box center [244, 177] width 114 height 13
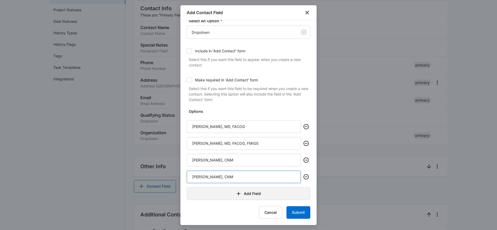
type input "[PERSON_NAME], CNM"
click at [215, 197] on button "Add Field" at bounding box center [249, 193] width 124 height 13
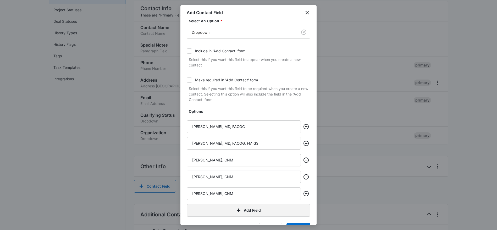
type input "[PERSON_NAME], CNM"
click at [228, 209] on button "Add Field" at bounding box center [249, 210] width 124 height 13
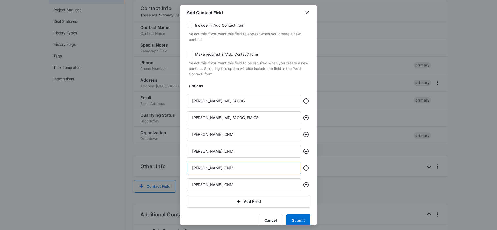
scroll to position [68, 0]
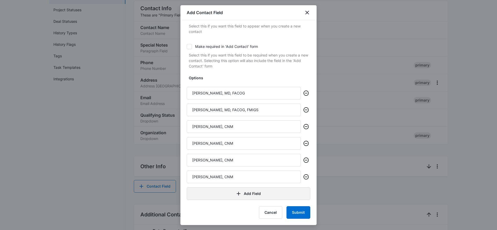
type input "[PERSON_NAME], CNM"
click at [239, 192] on icon "button" at bounding box center [238, 194] width 6 height 6
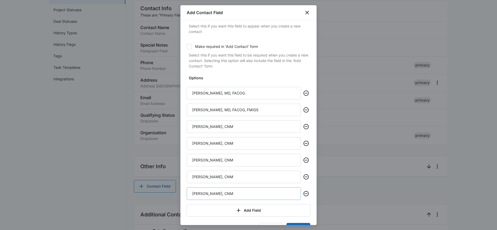
scroll to position [85, 0]
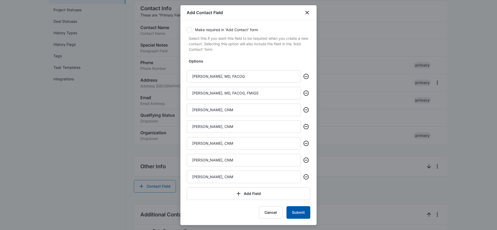
type input "[PERSON_NAME], CNM"
click at [301, 212] on button "Submit" at bounding box center [298, 212] width 24 height 13
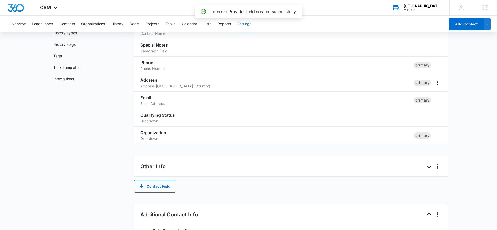
scroll to position [161, 0]
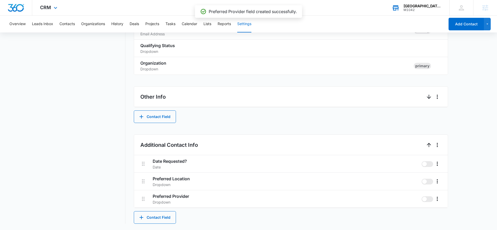
click at [55, 11] on div "CRM Apps Reputation Websites Forms CRM Email Social Shop Payments POS Content A…" at bounding box center [49, 7] width 34 height 15
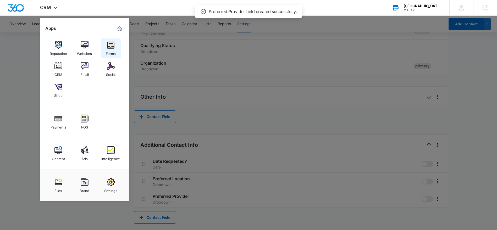
click at [114, 46] on link "Forms" at bounding box center [111, 48] width 20 height 20
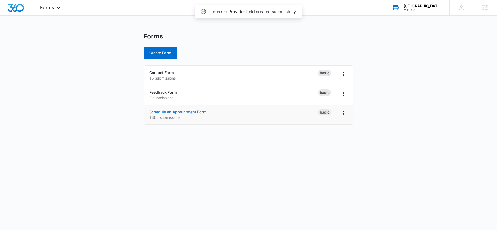
click at [191, 111] on link "Schedule an Appointment Form" at bounding box center [177, 112] width 57 height 4
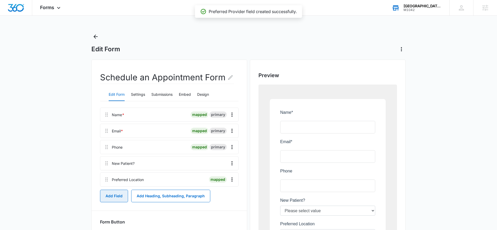
click at [117, 196] on button "Add Field" at bounding box center [114, 196] width 28 height 13
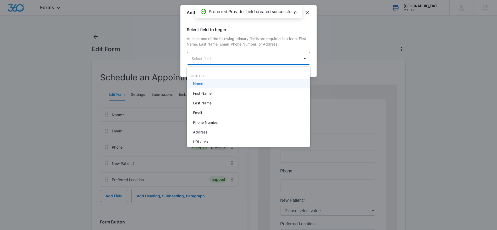
click at [222, 57] on body "Forms Apps Reputation Websites Forms CRM Email Social Shop Payments POS Content…" at bounding box center [248, 115] width 497 height 230
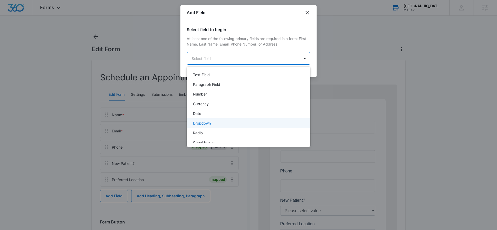
scroll to position [82, 0]
click at [205, 119] on p "Dropdown" at bounding box center [202, 117] width 18 height 5
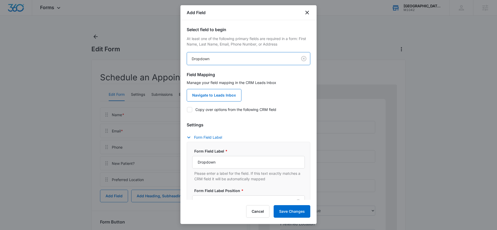
click at [190, 109] on icon at bounding box center [189, 109] width 5 height 5
click at [187, 109] on input "Copy over options from the following CRM field" at bounding box center [187, 109] width 0 height 0
checkbox input "true"
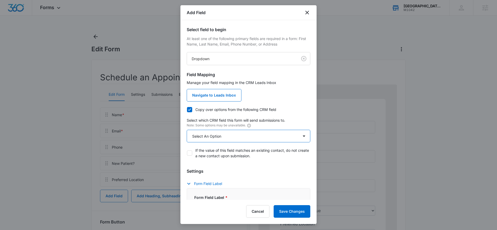
click at [209, 135] on select "Select An Option Select An Option Preferred Provider Qualifying Status" at bounding box center [249, 136] width 124 height 13
select select "211"
click at [187, 130] on select "Select An Option Select An Option Preferred Provider Qualifying Status" at bounding box center [249, 136] width 124 height 13
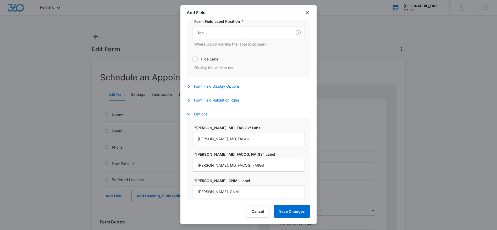
scroll to position [224, 0]
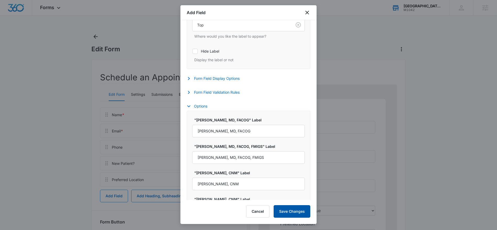
click at [288, 211] on button "Save Changes" at bounding box center [292, 211] width 37 height 13
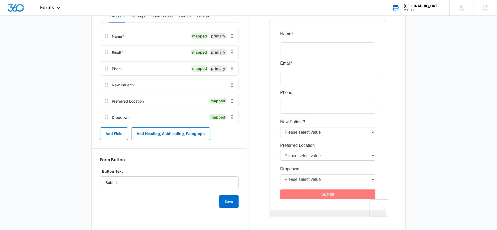
scroll to position [79, 0]
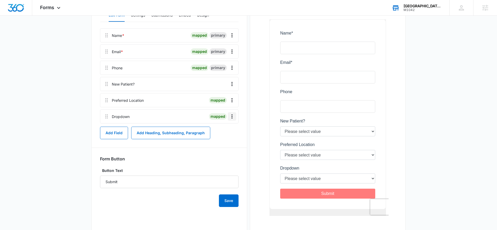
click at [233, 117] on icon "Overflow Menu" at bounding box center [232, 116] width 6 height 6
click at [217, 131] on div "Edit" at bounding box center [217, 131] width 11 height 4
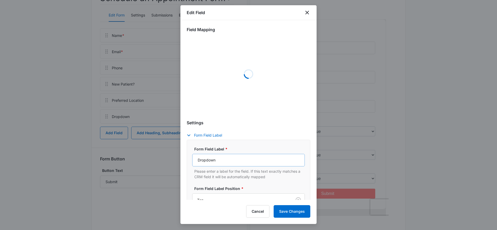
select select "211"
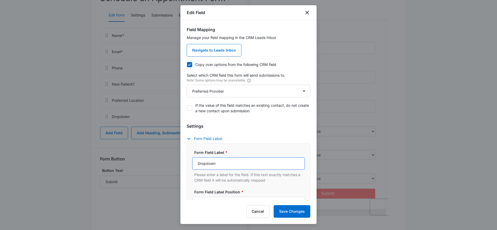
drag, startPoint x: 220, startPoint y: 158, endPoint x: 180, endPoint y: 157, distance: 40.6
click at [180, 157] on body "Forms Apps Reputation Websites Forms CRM Email Social Shop Payments POS Content…" at bounding box center [248, 84] width 497 height 327
type input "Preferred Provider"
click at [288, 214] on button "Save Changes" at bounding box center [292, 211] width 37 height 13
